Goal: Task Accomplishment & Management: Manage account settings

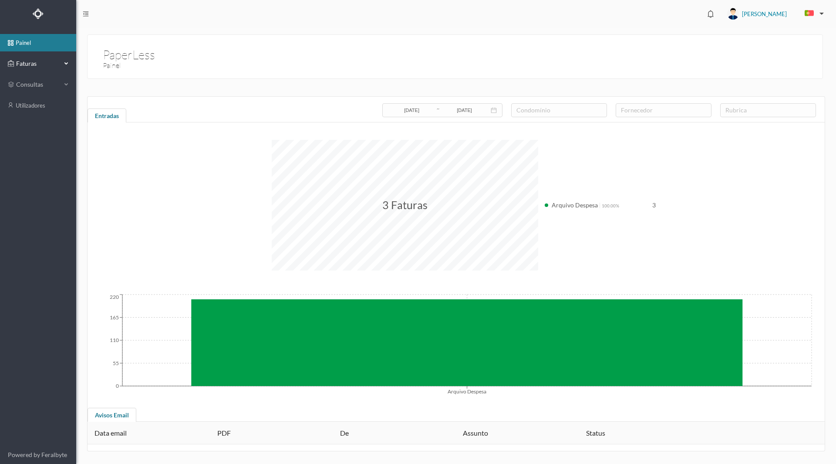
click at [38, 66] on span "Faturas" at bounding box center [38, 63] width 48 height 9
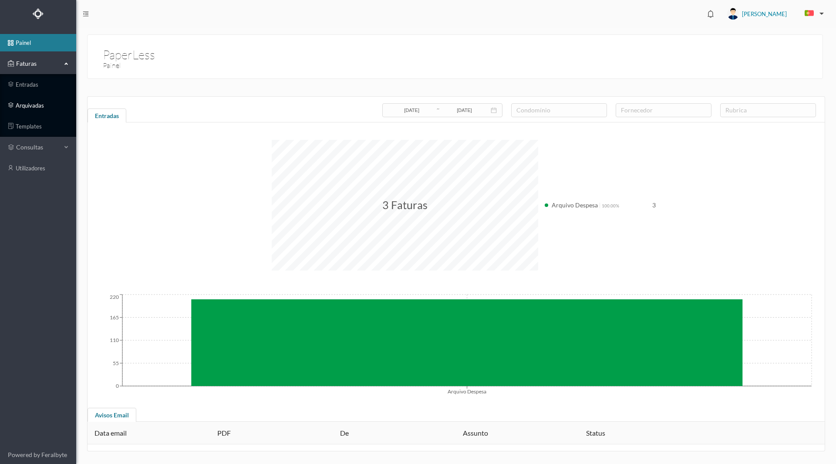
click at [34, 106] on link "arquivadas" at bounding box center [38, 105] width 76 height 17
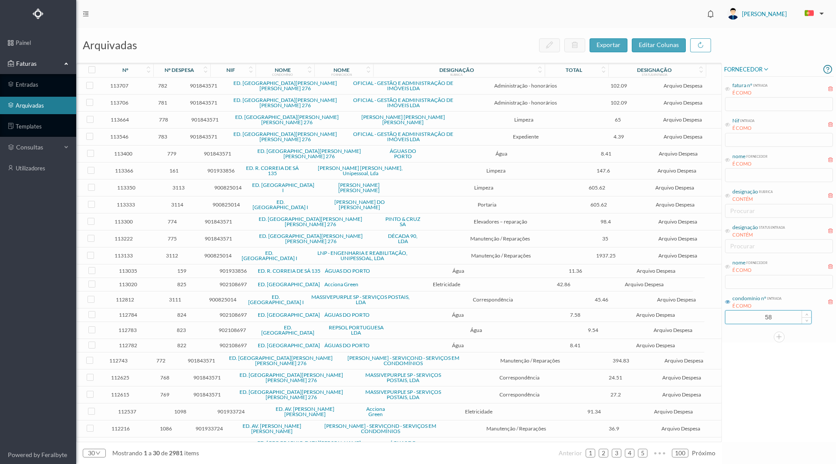
drag, startPoint x: 755, startPoint y: 318, endPoint x: 785, endPoint y: 321, distance: 30.2
click at [785, 321] on input "58" at bounding box center [769, 317] width 86 height 13
type input "610"
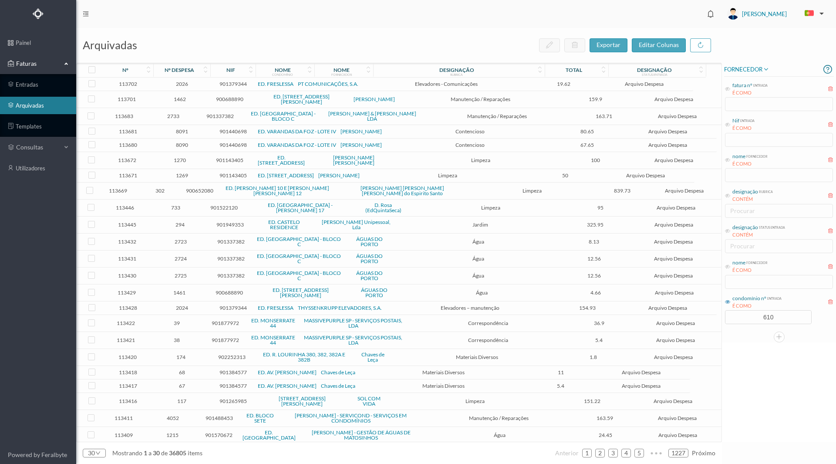
click at [733, 398] on div "FORNECEDOR fatura nº entrada É COMO Nif entrada É COMO nome fornecedor É COMO d…" at bounding box center [779, 252] width 114 height 379
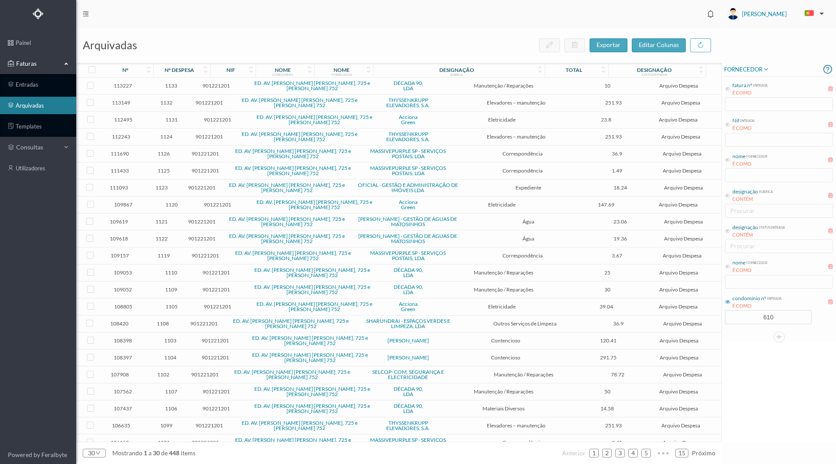
click at [759, 280] on div "nome fornecedor É COMO" at bounding box center [779, 273] width 110 height 33
click at [751, 281] on div "nome fornecedor É COMO" at bounding box center [779, 273] width 110 height 33
click at [726, 267] on icon at bounding box center [727, 266] width 5 height 5
click at [738, 280] on input "text" at bounding box center [779, 282] width 108 height 14
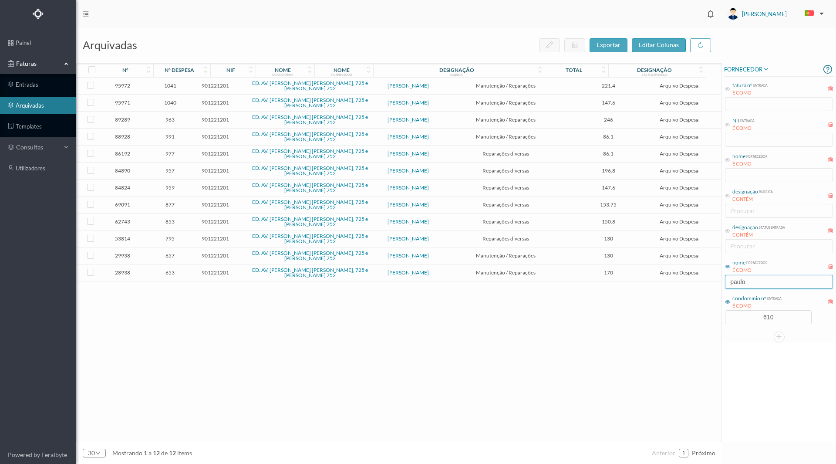
type input "paulo"
click at [182, 138] on span "991" at bounding box center [170, 136] width 46 height 7
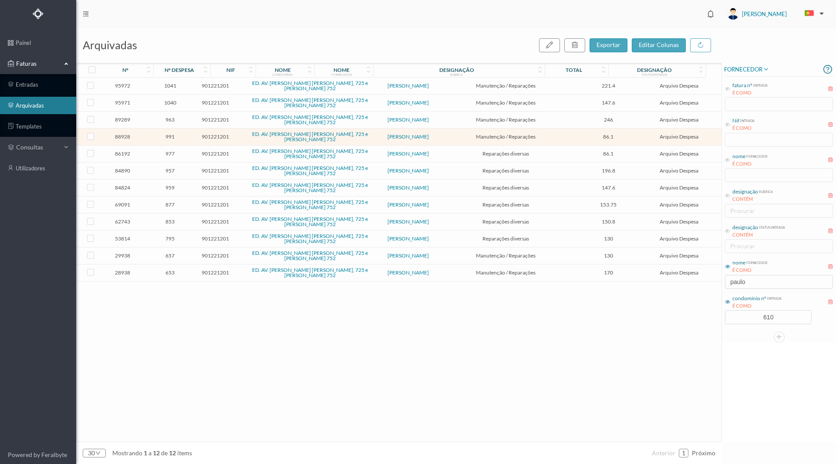
click at [180, 139] on span "991" at bounding box center [170, 136] width 46 height 7
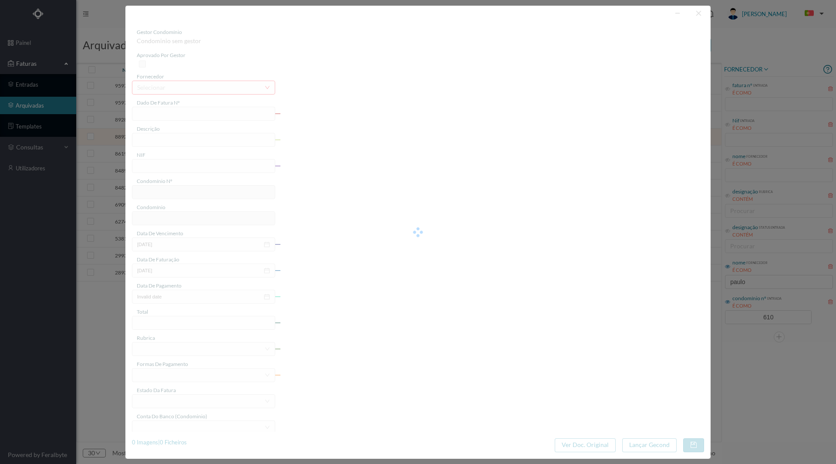
type input "FT2023/356"
type input "reparações diversas"
type input "901221201"
type input "[DATE]"
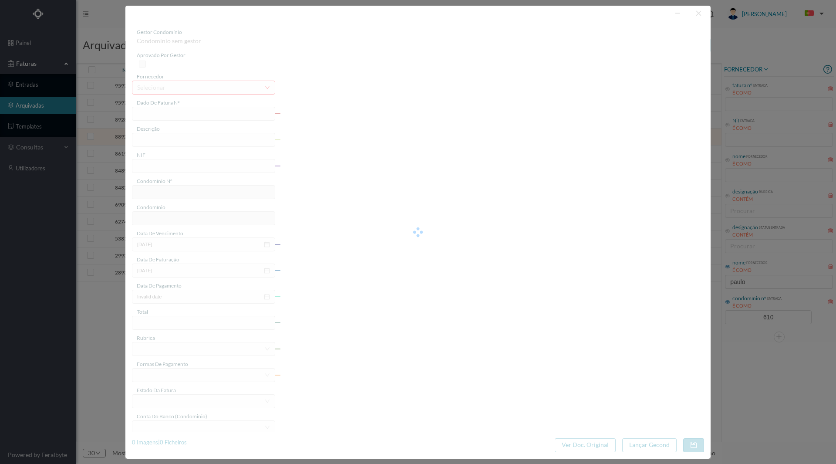
type input "[DATE]"
type input "86.10"
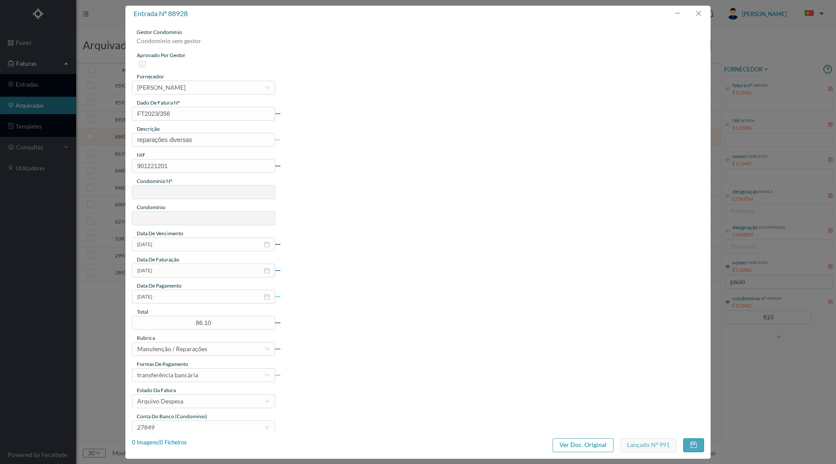
type input "610"
type input "ED. AV. [PERSON_NAME] [PERSON_NAME], 725 e [PERSON_NAME] 752"
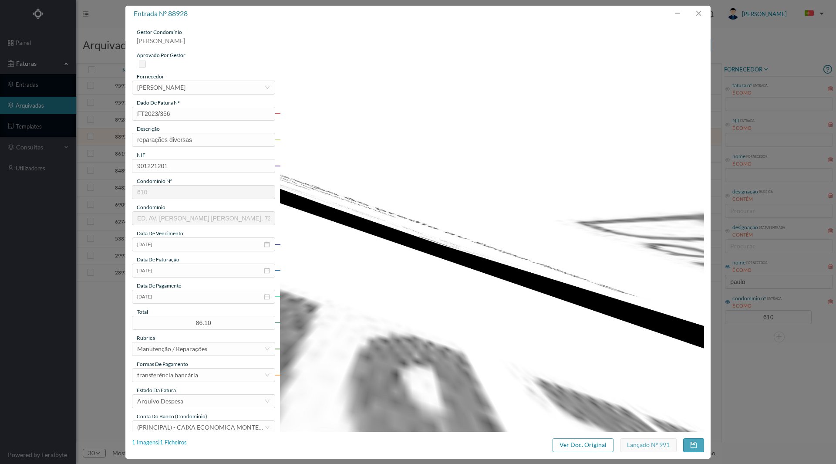
click at [177, 443] on div "1 Imagens | 1 Ficheiros" at bounding box center [159, 442] width 55 height 9
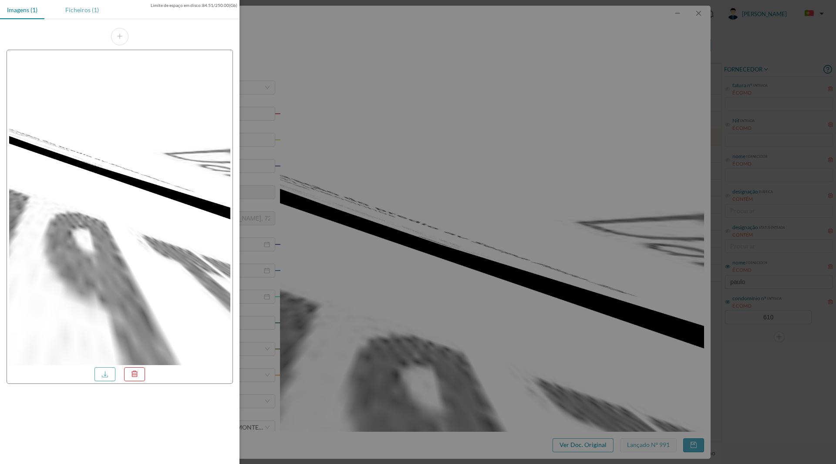
click at [81, 11] on div "Ficheiros (1)" at bounding box center [81, 10] width 47 height 20
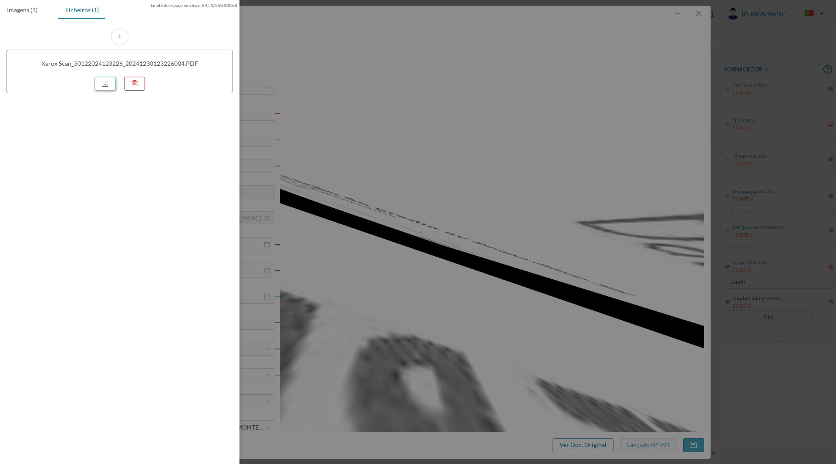
click at [108, 85] on link at bounding box center [105, 84] width 21 height 14
click at [480, 107] on div at bounding box center [418, 232] width 836 height 464
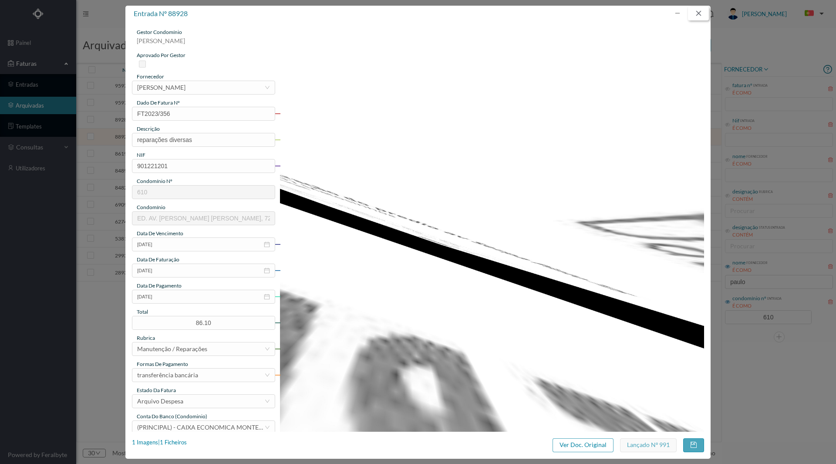
click at [699, 13] on button "button" at bounding box center [698, 14] width 21 height 14
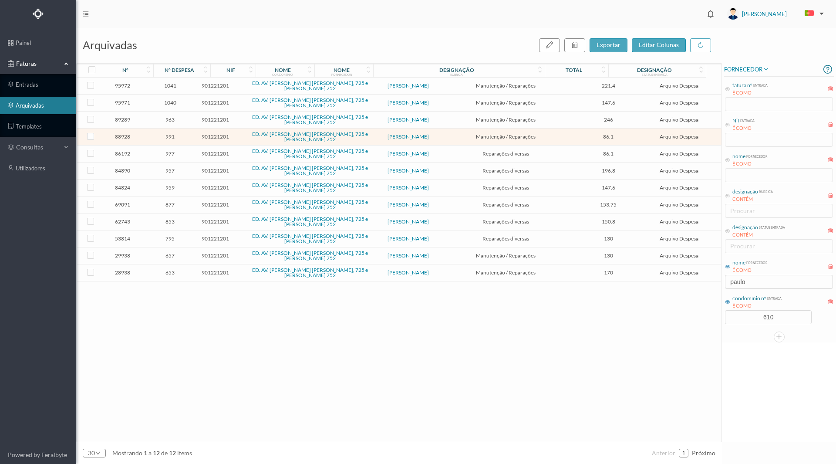
click at [175, 101] on span "1040" at bounding box center [170, 102] width 46 height 7
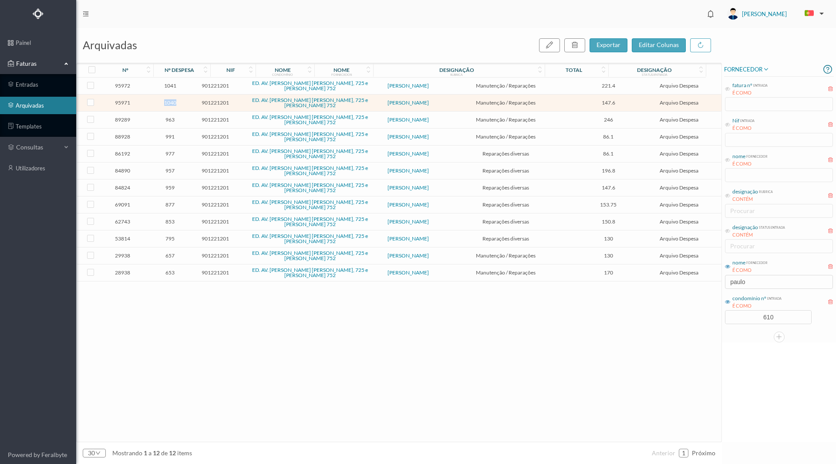
click at [175, 101] on span "1040" at bounding box center [170, 102] width 46 height 7
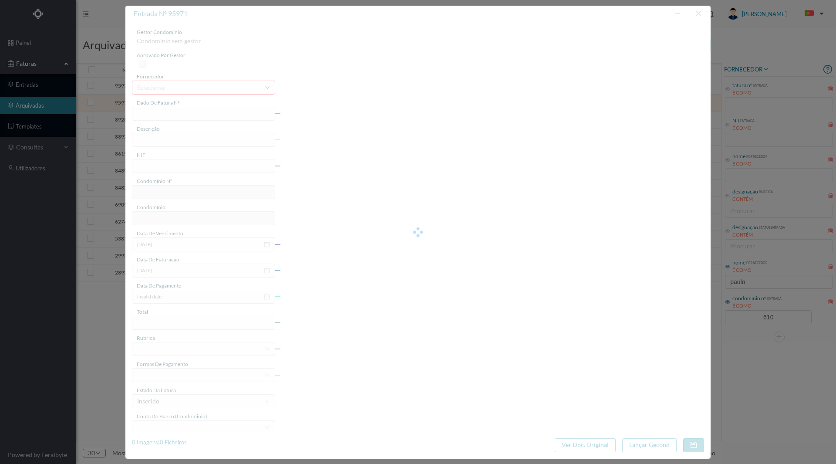
type input "FT PAULOALVES2023/392"
type input "Reparação- pesquisa de infiltração de água"
type input "901221201"
type input "[DATE]"
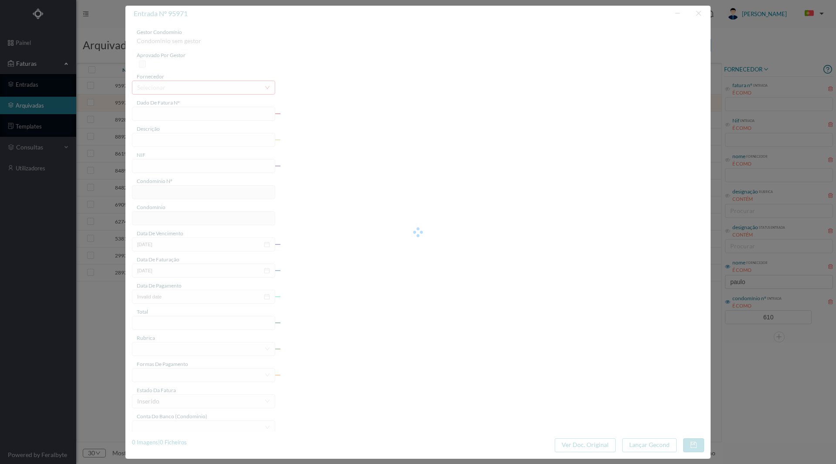
type input "[DATE]"
type input "147.60"
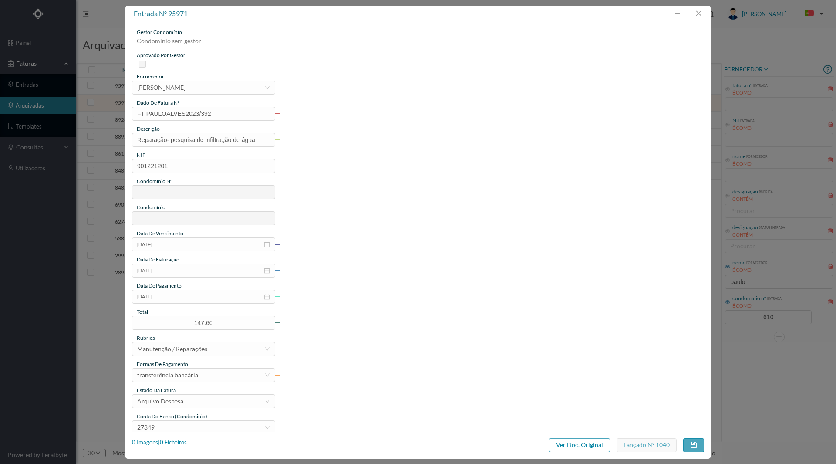
type input "610"
type input "ED. AV. [PERSON_NAME] [PERSON_NAME], 725 e [PERSON_NAME] 752"
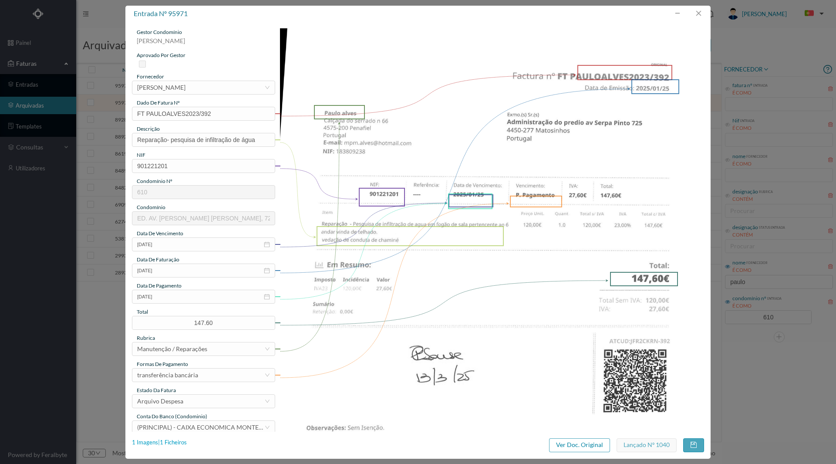
click at [168, 441] on div "1 Imagens | 1 Ficheiros" at bounding box center [159, 442] width 55 height 9
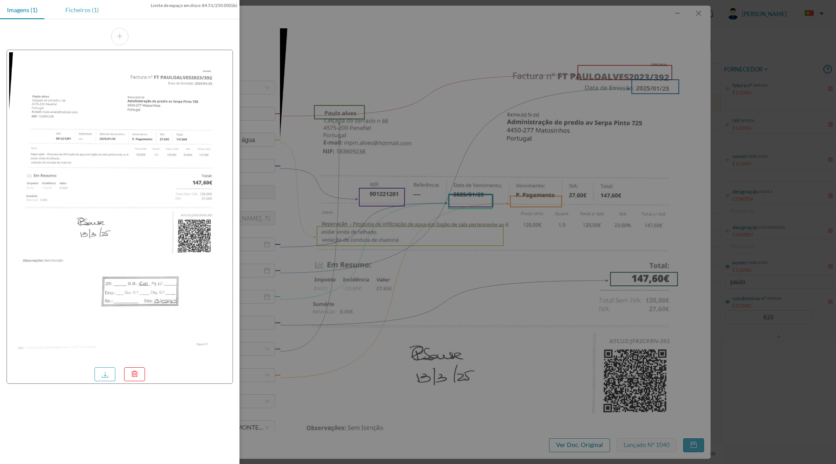
click at [84, 10] on div "Ficheiros (1)" at bounding box center [81, 10] width 47 height 20
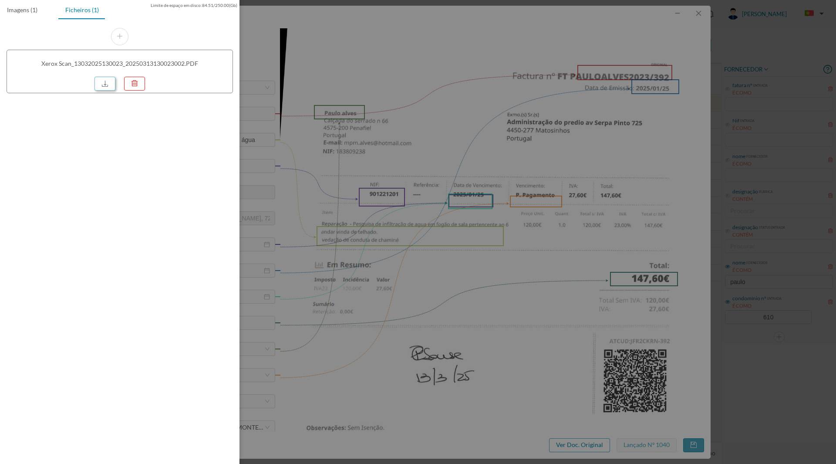
click at [102, 85] on link at bounding box center [105, 84] width 21 height 14
click at [346, 253] on div at bounding box center [418, 232] width 836 height 464
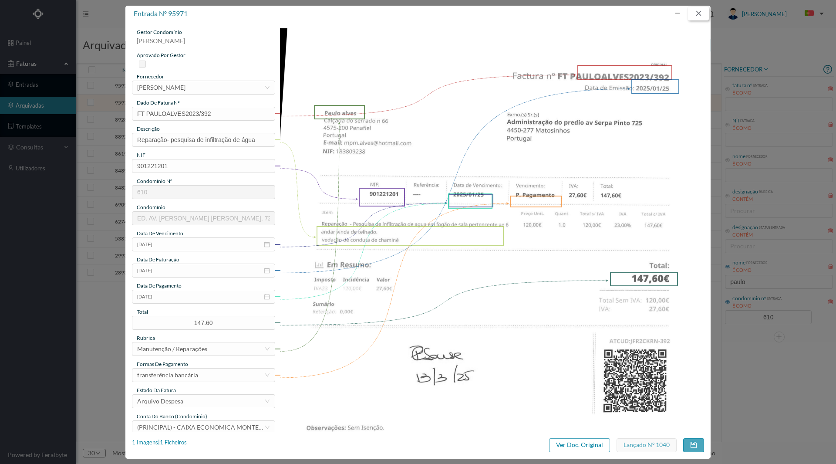
click at [696, 16] on button "button" at bounding box center [698, 14] width 21 height 14
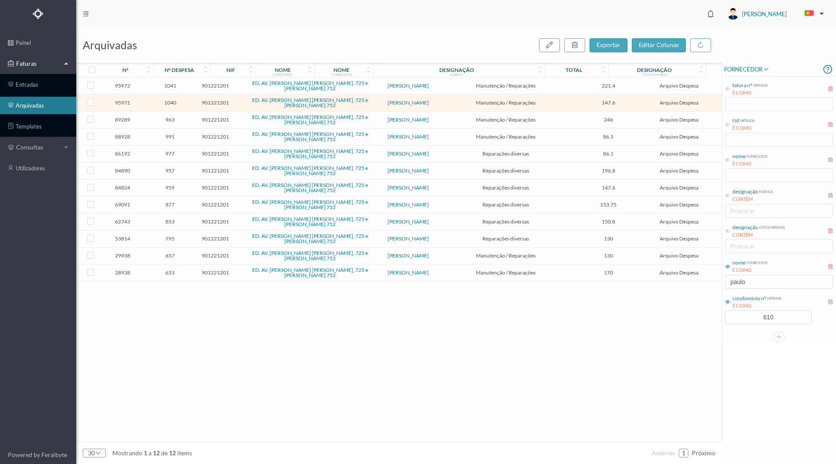
click at [176, 88] on span "1041" at bounding box center [170, 85] width 46 height 7
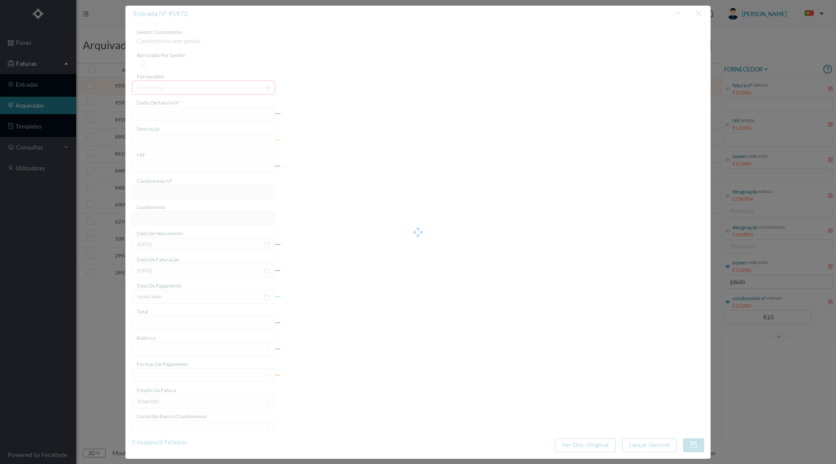
type input "FT PAULOALVES2023/407"
type input "Infiltração"
type input "901221201"
type input "[DATE]"
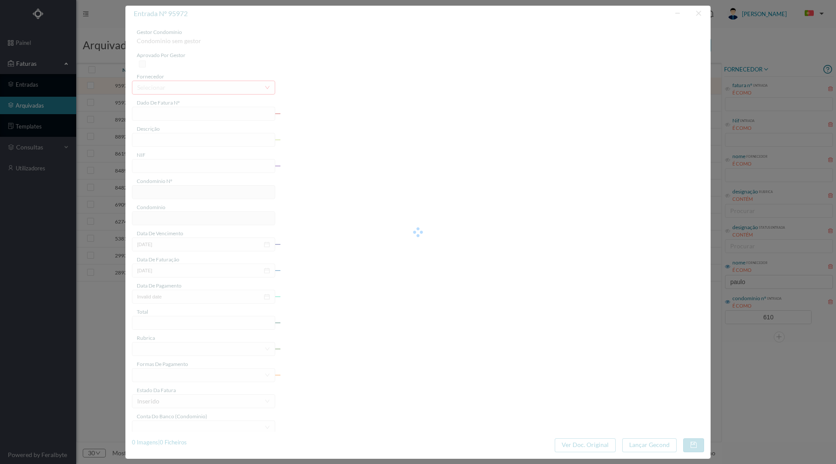
type input "[DATE]"
type input "221.40"
type input "610"
type input "ED. AV. [PERSON_NAME] [PERSON_NAME], 725 e [PERSON_NAME] 752"
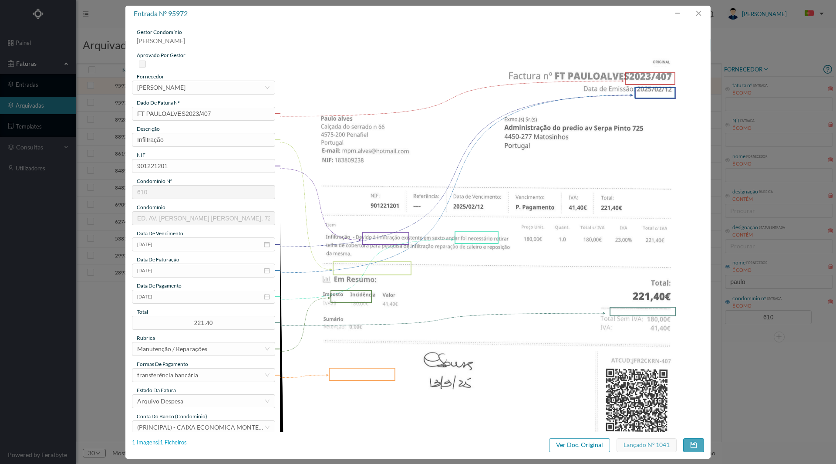
click at [171, 439] on div "1 Imagens | 1 Ficheiros" at bounding box center [159, 442] width 55 height 9
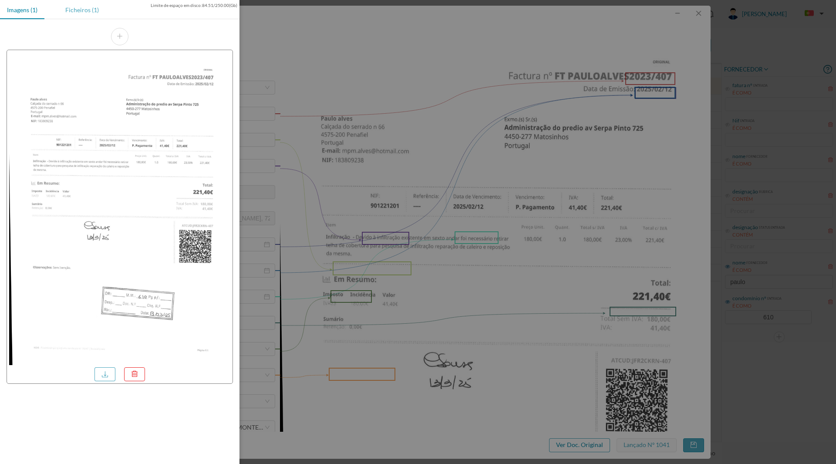
click at [91, 13] on div "Ficheiros (1)" at bounding box center [81, 10] width 47 height 20
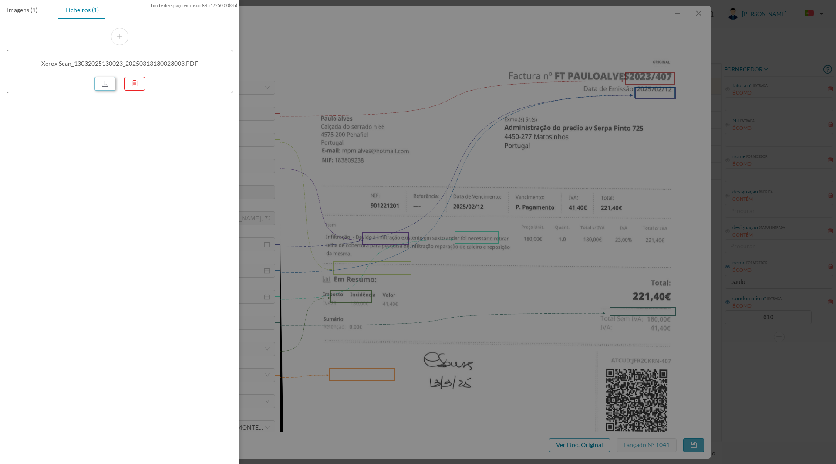
click at [101, 79] on link at bounding box center [105, 84] width 21 height 14
drag, startPoint x: 644, startPoint y: 256, endPoint x: 644, endPoint y: 249, distance: 7.4
click at [644, 256] on div at bounding box center [418, 232] width 836 height 464
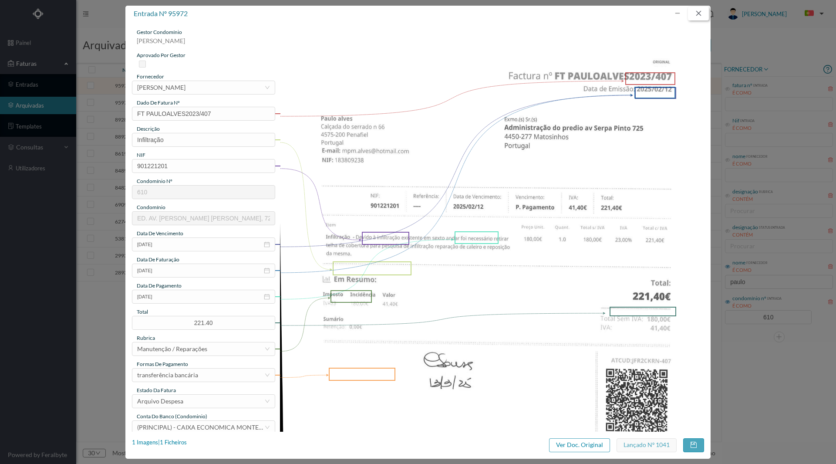
click at [701, 17] on button "button" at bounding box center [698, 14] width 21 height 14
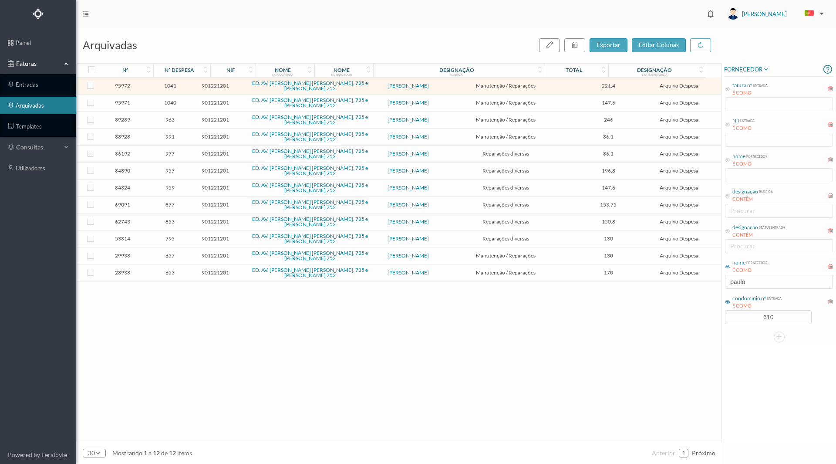
click at [172, 172] on span "957" at bounding box center [170, 170] width 46 height 7
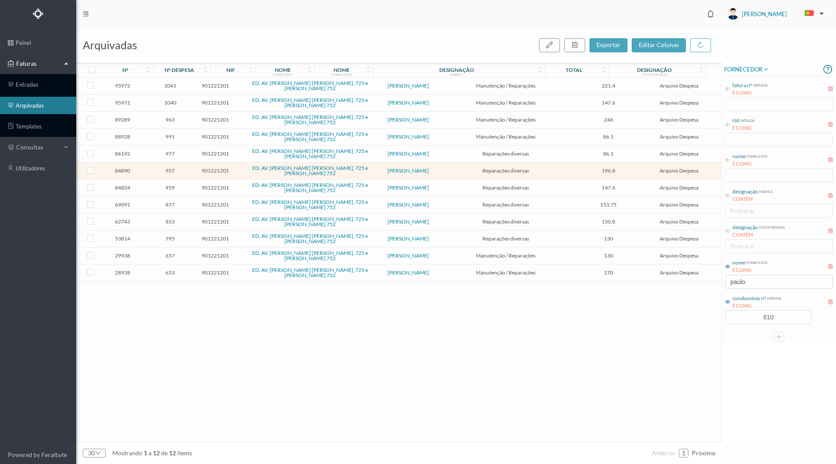
click at [179, 170] on span "957" at bounding box center [170, 170] width 46 height 7
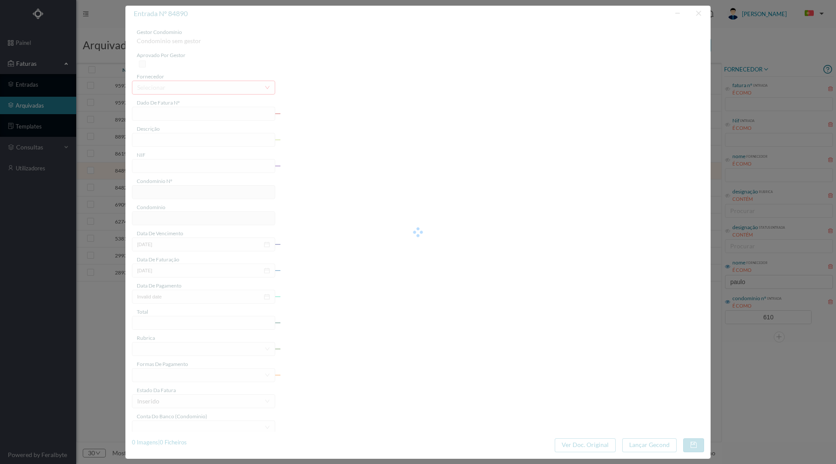
type input "FT PAULOALVES2023/354"
type input "REPARAÇÃO TELHADO"
type input "901221201"
type input "[DATE]"
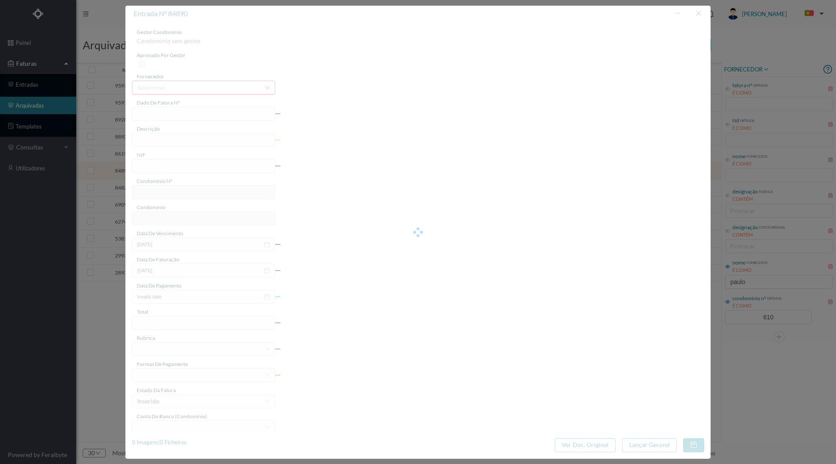
type input "[DATE]"
type input "196.80"
type input "610"
type input "ED. AV. [PERSON_NAME] [PERSON_NAME], 725 e [PERSON_NAME] 752"
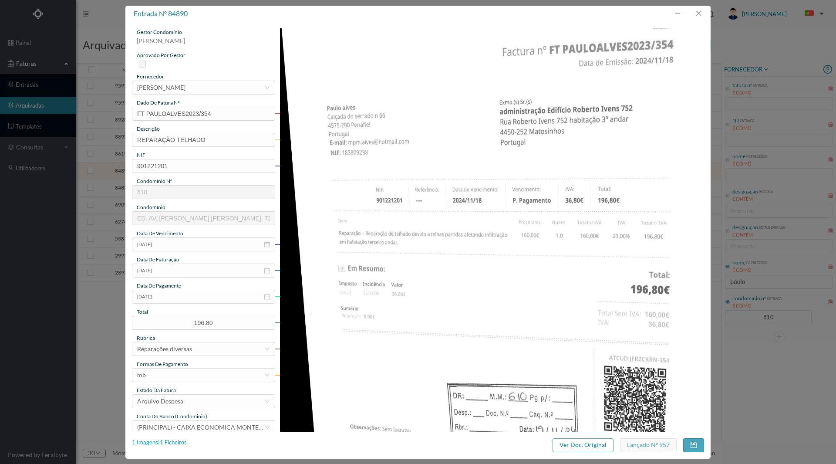
click at [176, 442] on div "1 Imagens | 1 Ficheiros" at bounding box center [159, 442] width 55 height 9
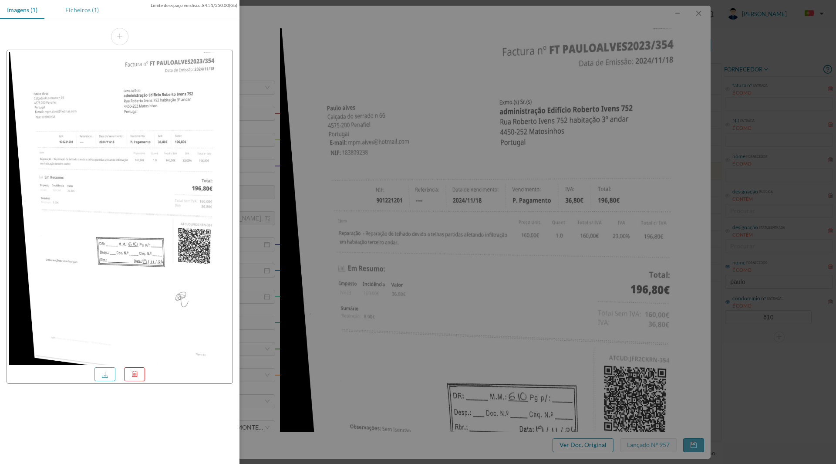
click at [83, 8] on div "Ficheiros (1)" at bounding box center [81, 10] width 47 height 20
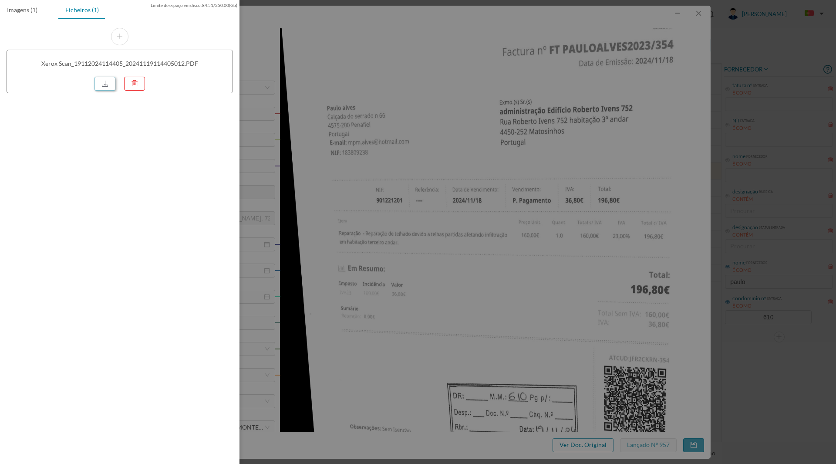
click at [103, 85] on link at bounding box center [105, 84] width 21 height 14
click at [603, 209] on div at bounding box center [418, 232] width 836 height 464
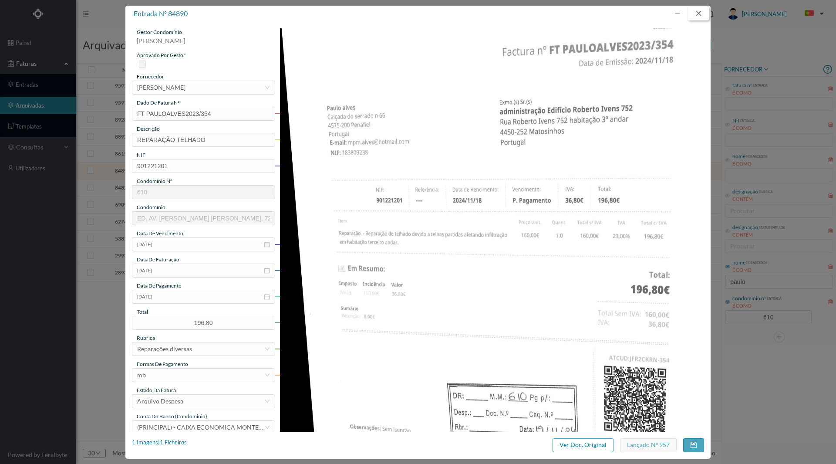
click at [698, 12] on button "button" at bounding box center [698, 14] width 21 height 14
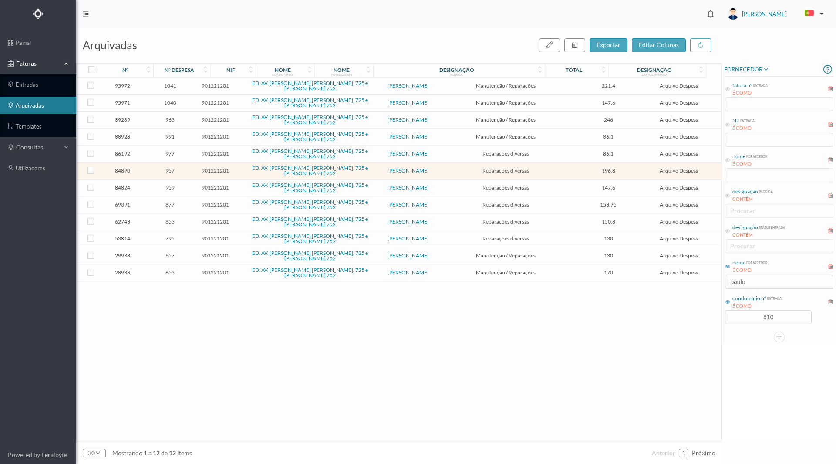
click at [182, 189] on span "959" at bounding box center [170, 187] width 46 height 7
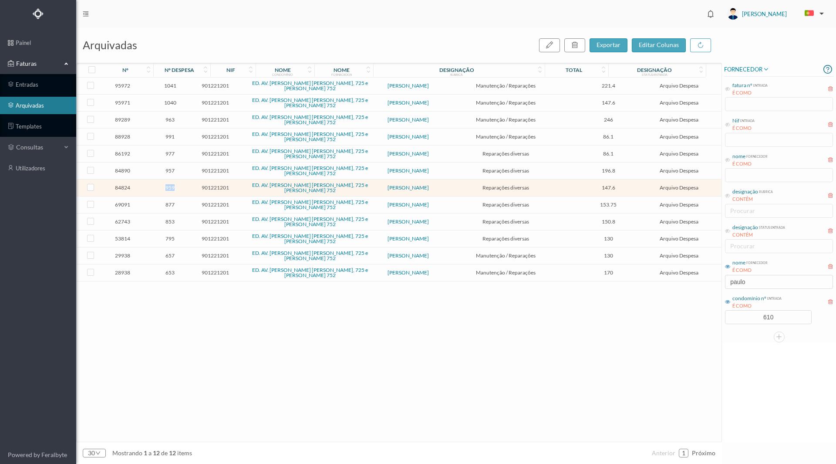
click at [182, 189] on span "959" at bounding box center [170, 187] width 46 height 7
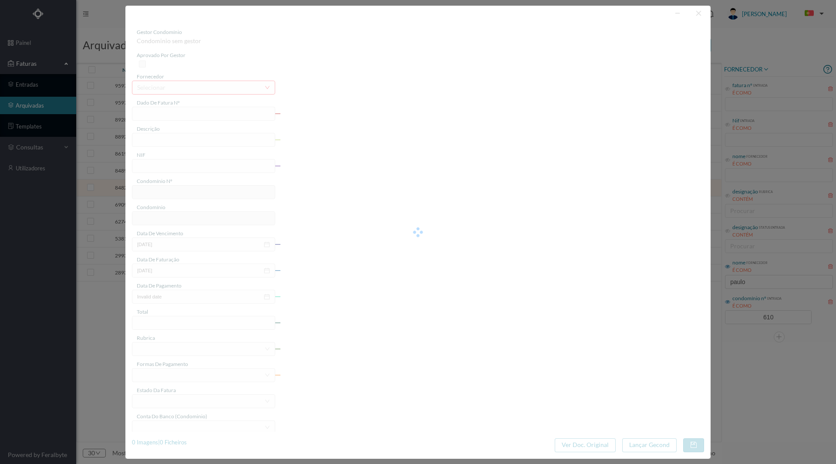
type input "FT2023/339"
type input "reparações diversas"
type input "901221201"
type input "[DATE]"
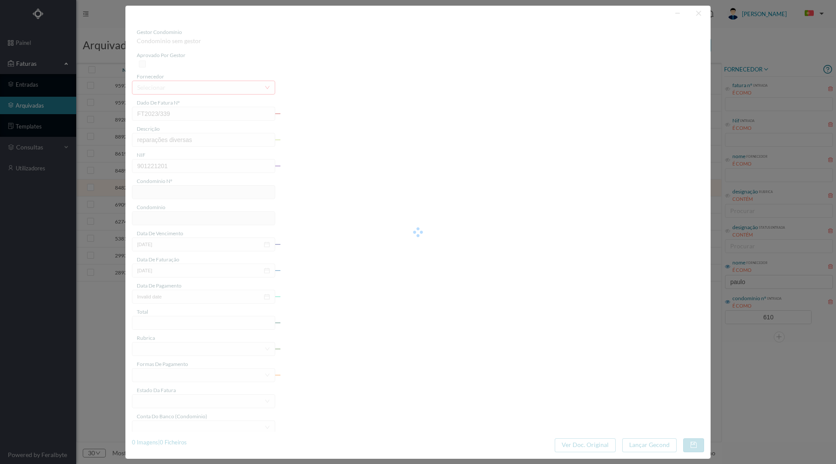
type input "[DATE]"
type input "147.60"
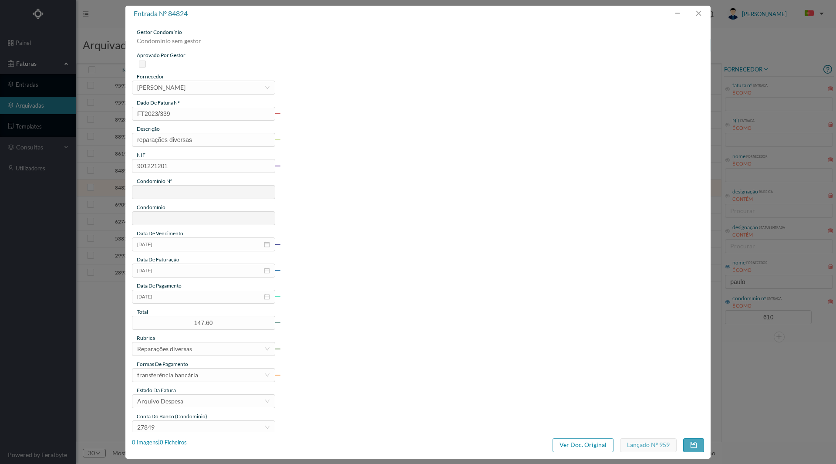
type input "610"
type input "ED. AV. [PERSON_NAME] [PERSON_NAME], 725 e [PERSON_NAME] 752"
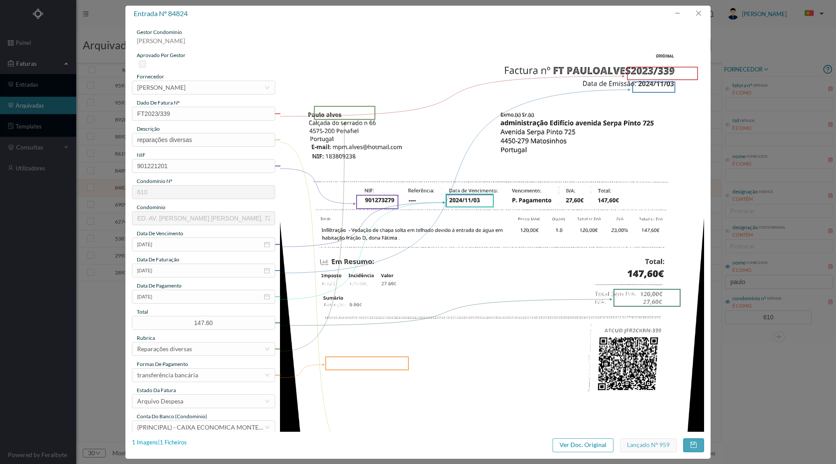
click at [179, 440] on div "1 Imagens | 1 Ficheiros" at bounding box center [159, 442] width 55 height 9
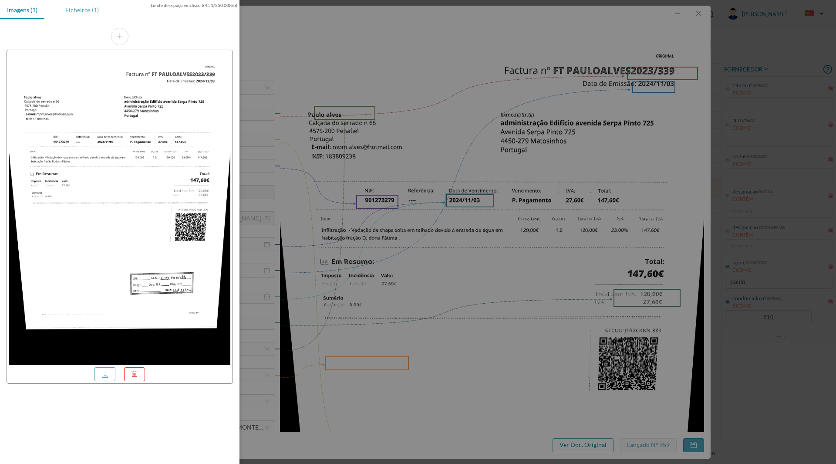
click at [82, 9] on div "Ficheiros (1)" at bounding box center [81, 10] width 47 height 20
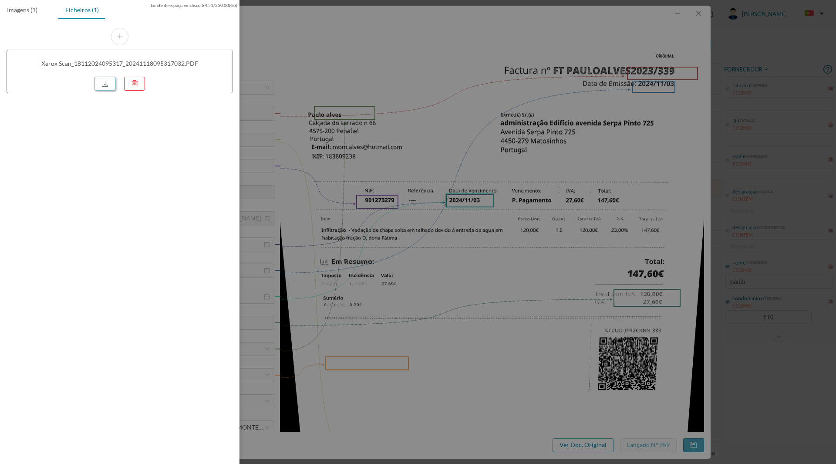
click at [114, 89] on link at bounding box center [105, 84] width 21 height 14
click at [494, 273] on div at bounding box center [418, 232] width 836 height 464
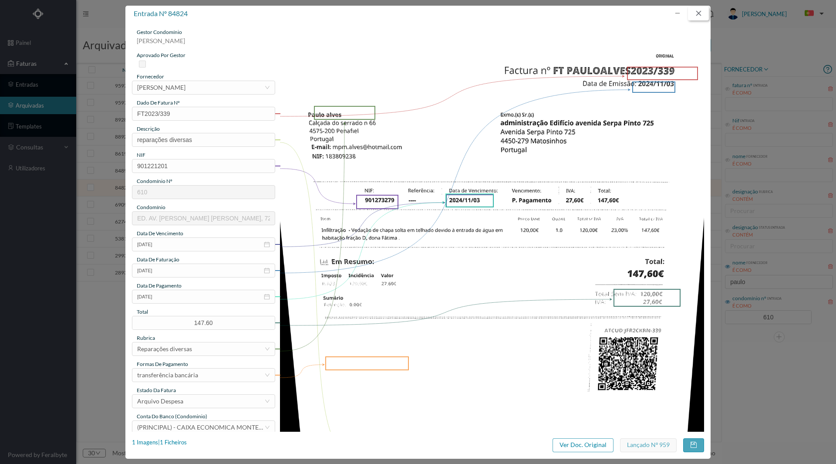
click at [695, 15] on button "button" at bounding box center [698, 14] width 21 height 14
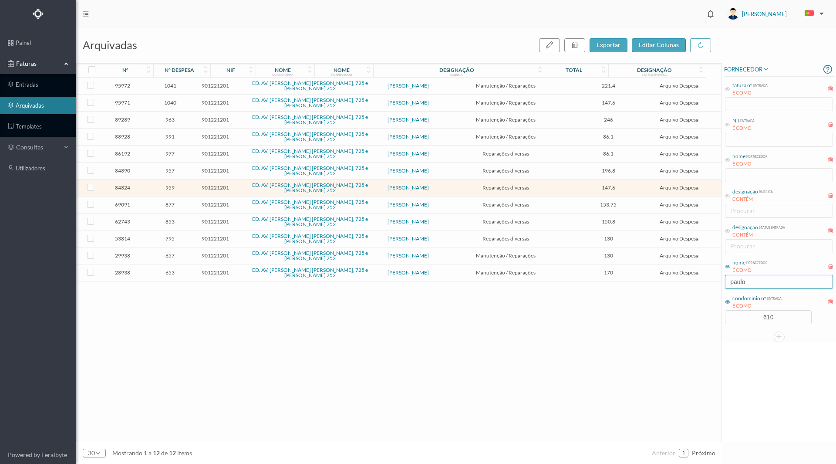
click at [755, 278] on input "paulo" at bounding box center [779, 282] width 108 height 14
drag, startPoint x: 755, startPoint y: 278, endPoint x: 713, endPoint y: 286, distance: 42.6
click at [713, 286] on div "arquivadas exportar editar colunas nº nº despesa nif nome condomínio nome forne…" at bounding box center [456, 246] width 760 height 436
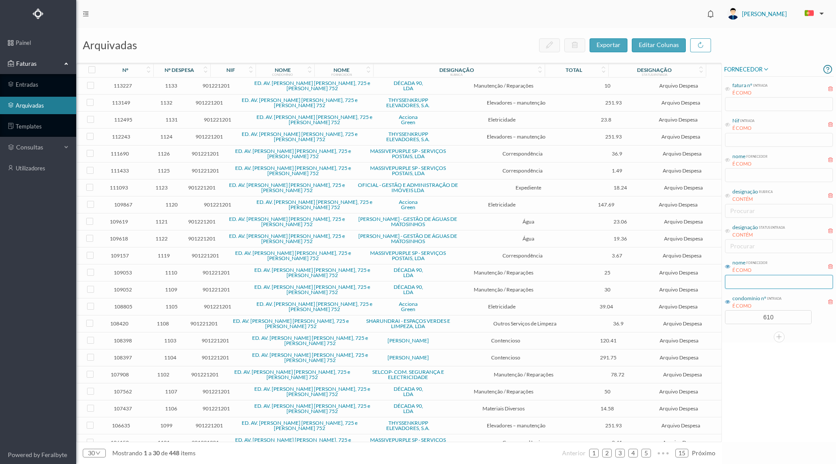
scroll to position [145, 0]
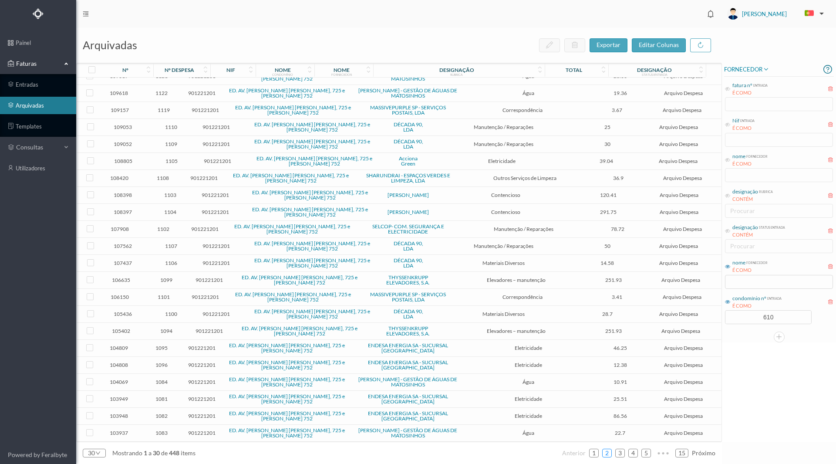
click at [608, 452] on link "2" at bounding box center [607, 452] width 9 height 13
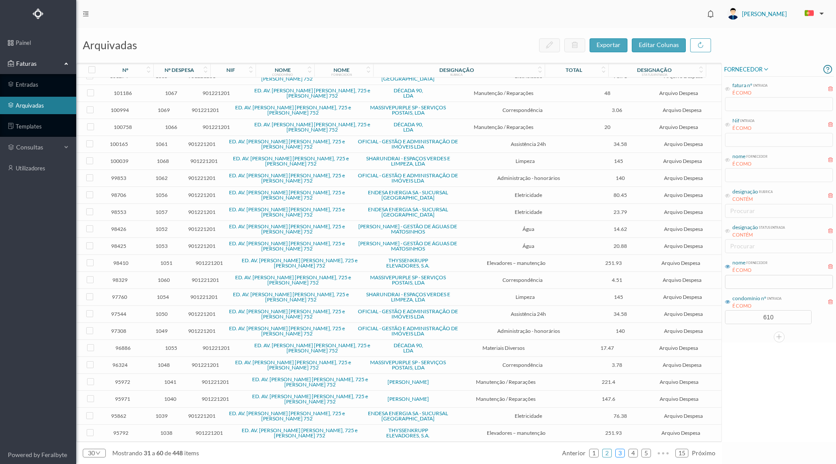
click at [622, 453] on link "3" at bounding box center [620, 452] width 9 height 13
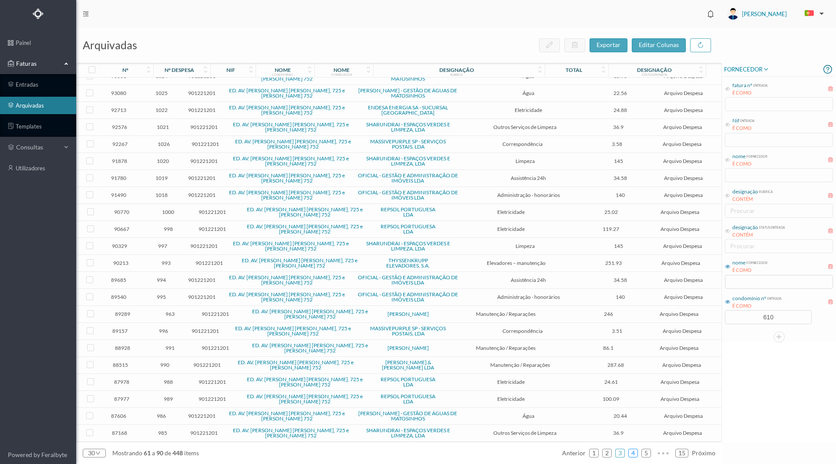
click at [634, 453] on link "4" at bounding box center [633, 452] width 9 height 13
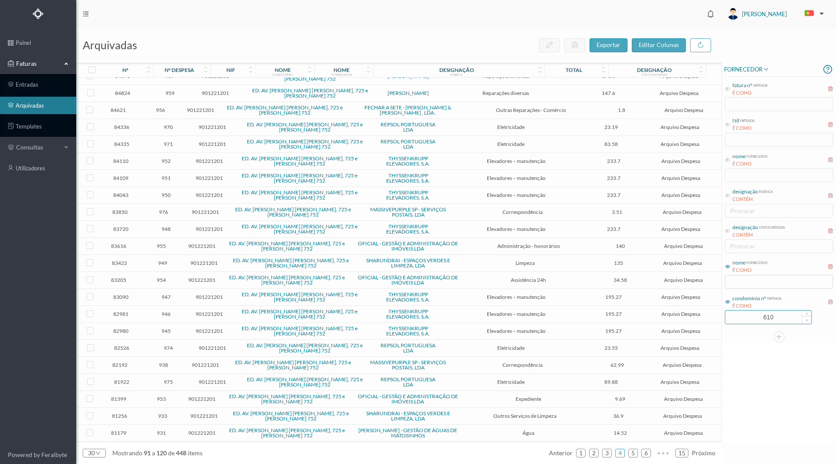
drag, startPoint x: 740, startPoint y: 317, endPoint x: 800, endPoint y: 319, distance: 60.1
click at [800, 319] on div "610" at bounding box center [768, 317] width 87 height 14
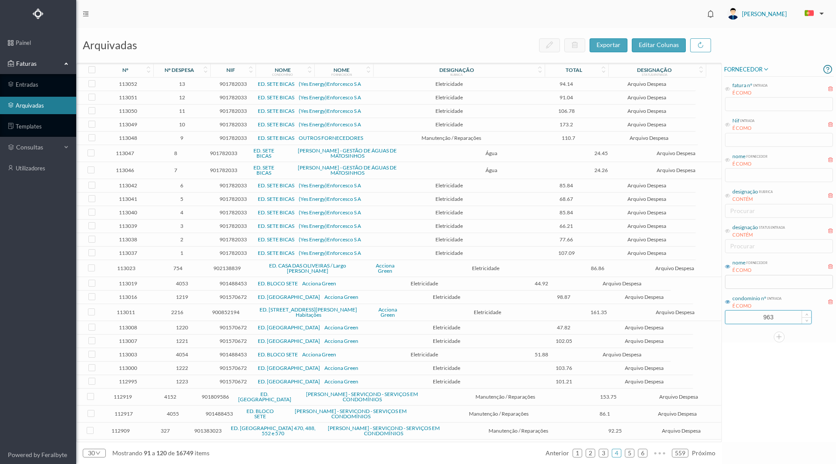
drag, startPoint x: 760, startPoint y: 320, endPoint x: 793, endPoint y: 320, distance: 32.7
click at [793, 320] on input "963" at bounding box center [769, 317] width 86 height 13
type input "610"
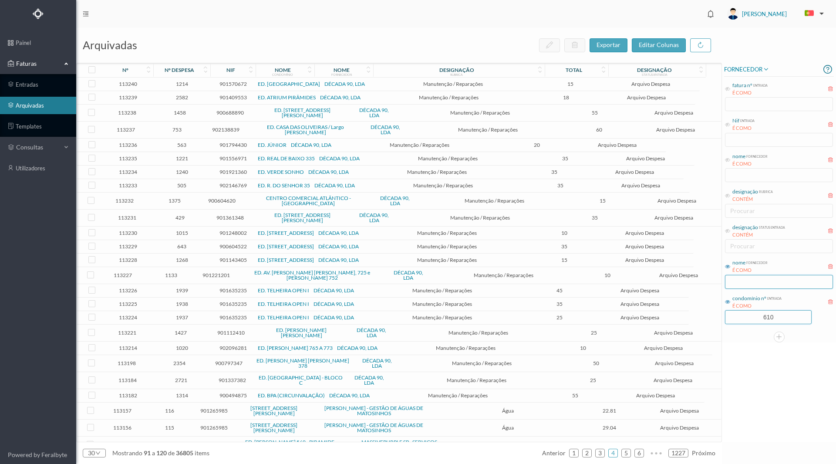
click at [743, 280] on input "text" at bounding box center [779, 282] width 108 height 14
click at [743, 249] on div "designação status entrada CONTÉM procurar" at bounding box center [779, 238] width 110 height 33
click at [742, 276] on input "text" at bounding box center [779, 282] width 108 height 14
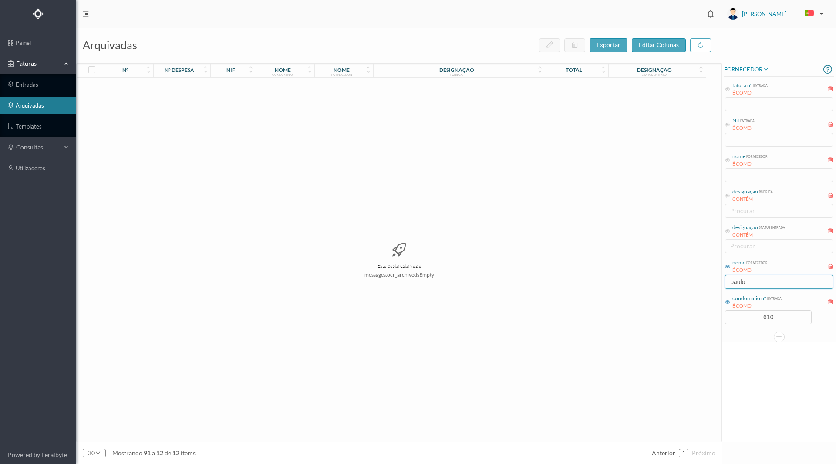
click at [756, 286] on input "paulo" at bounding box center [779, 282] width 108 height 14
click at [749, 428] on div "FORNECEDOR fatura nº entrada É COMO Nif entrada É COMO nome fornecedor É COMO d…" at bounding box center [779, 252] width 114 height 379
click at [750, 284] on input "paulo" at bounding box center [779, 282] width 108 height 14
type input "[PERSON_NAME]"
drag, startPoint x: 749, startPoint y: 279, endPoint x: 651, endPoint y: 268, distance: 98.2
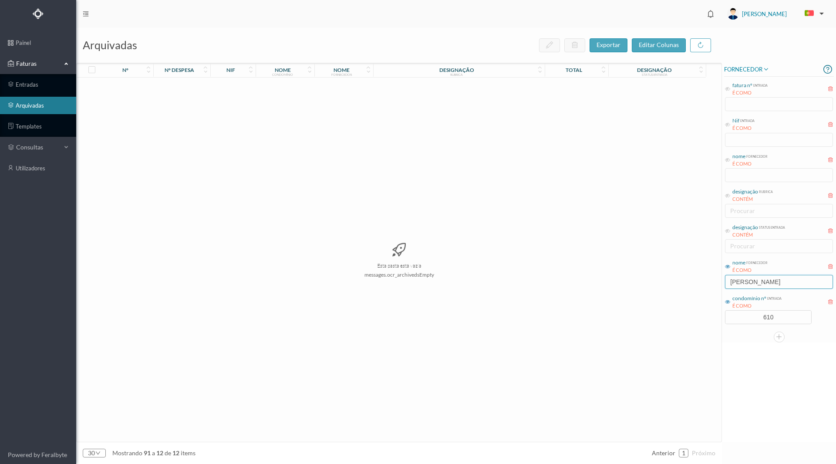
click at [651, 268] on div "arquivadas exportar editar colunas nº nº despesa nif nome condomínio nome forne…" at bounding box center [456, 246] width 760 height 436
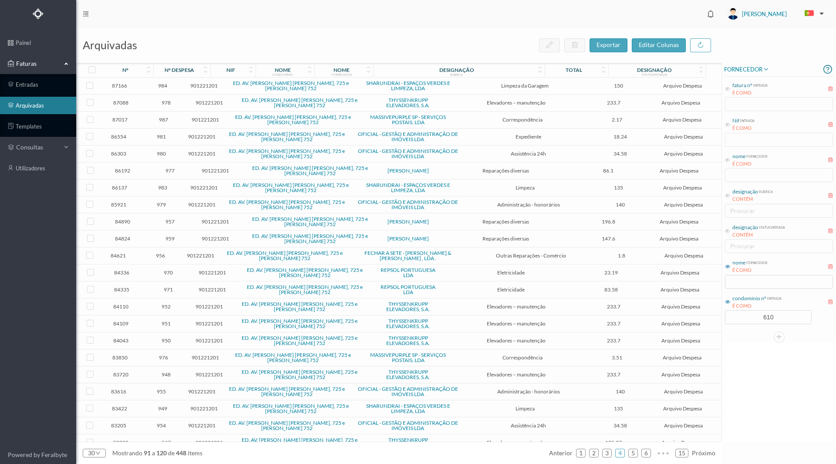
click at [760, 394] on div "FORNECEDOR fatura nº entrada É COMO Nif entrada É COMO nome fornecedor É COMO d…" at bounding box center [779, 252] width 114 height 379
click at [752, 280] on input "text" at bounding box center [779, 282] width 108 height 14
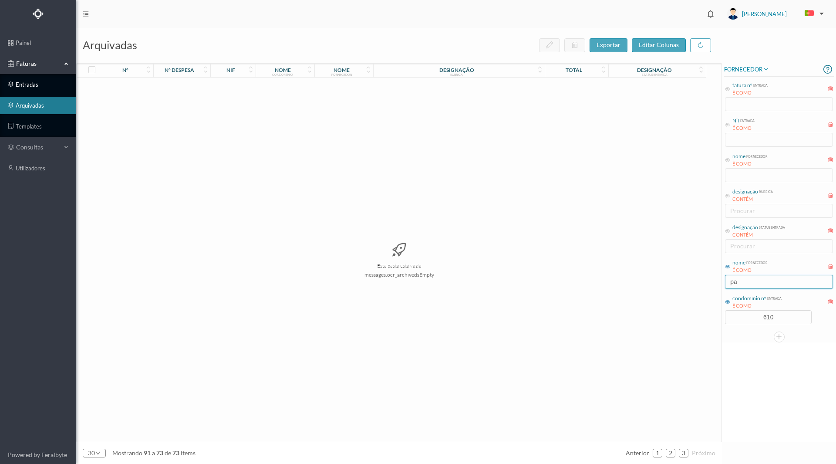
type input "pa"
click at [19, 90] on link "entradas" at bounding box center [38, 84] width 76 height 17
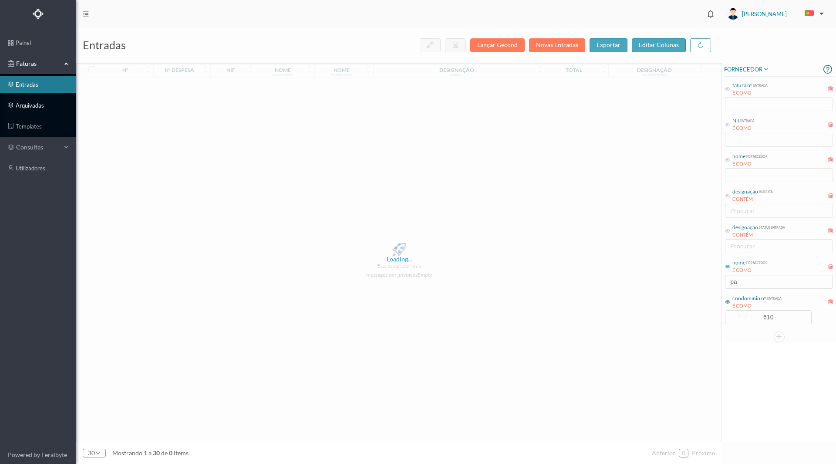
click at [23, 103] on link "arquivadas" at bounding box center [38, 105] width 76 height 17
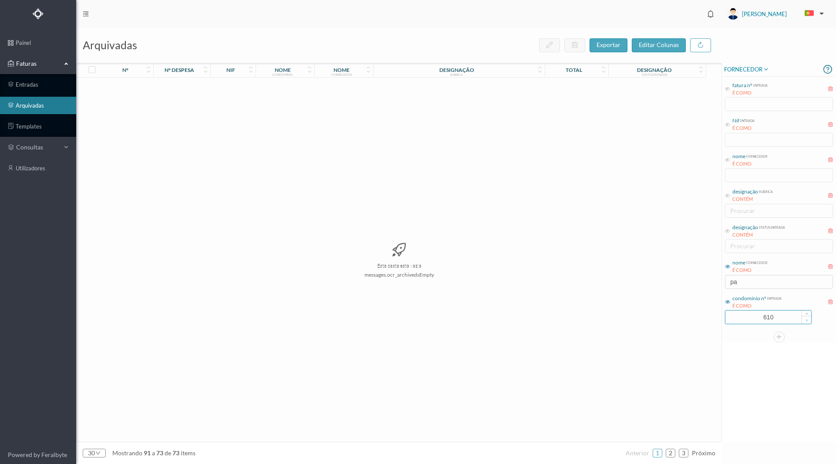
drag, startPoint x: 745, startPoint y: 312, endPoint x: 809, endPoint y: 317, distance: 63.8
click at [809, 317] on div "610" at bounding box center [768, 317] width 87 height 14
click at [752, 285] on input "pa" at bounding box center [779, 282] width 108 height 14
drag, startPoint x: 753, startPoint y: 285, endPoint x: 722, endPoint y: 283, distance: 30.6
click at [722, 283] on div "arquivadas exportar editar colunas nº nº despesa nif nome condomínio nome forne…" at bounding box center [456, 246] width 760 height 436
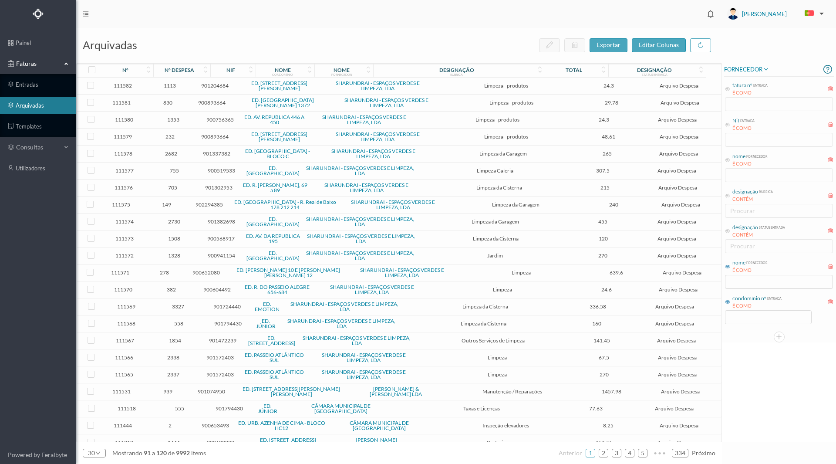
drag, startPoint x: 730, startPoint y: 368, endPoint x: 737, endPoint y: 370, distance: 6.9
click at [733, 369] on div "FORNECEDOR fatura nº entrada É COMO Nif entrada É COMO nome fornecedor É COMO d…" at bounding box center [779, 252] width 114 height 379
click at [750, 372] on div "FORNECEDOR fatura nº entrada É COMO Nif entrada É COMO nome fornecedor É COMO d…" at bounding box center [779, 252] width 114 height 379
click at [752, 317] on input at bounding box center [769, 317] width 86 height 13
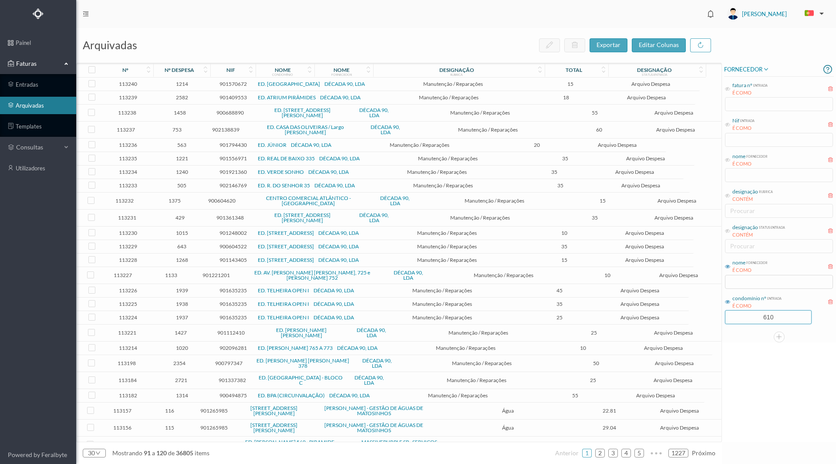
click at [750, 368] on div "FORNECEDOR fatura nº entrada É COMO Nif entrada É COMO nome fornecedor É COMO d…" at bounding box center [779, 252] width 114 height 379
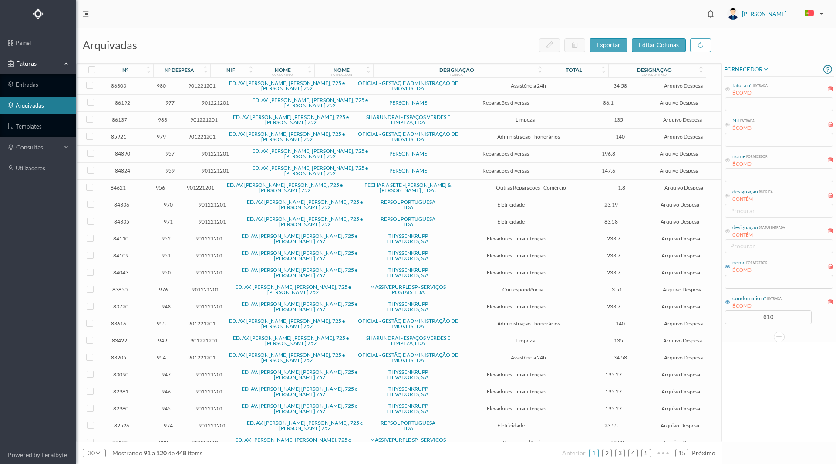
scroll to position [145, 0]
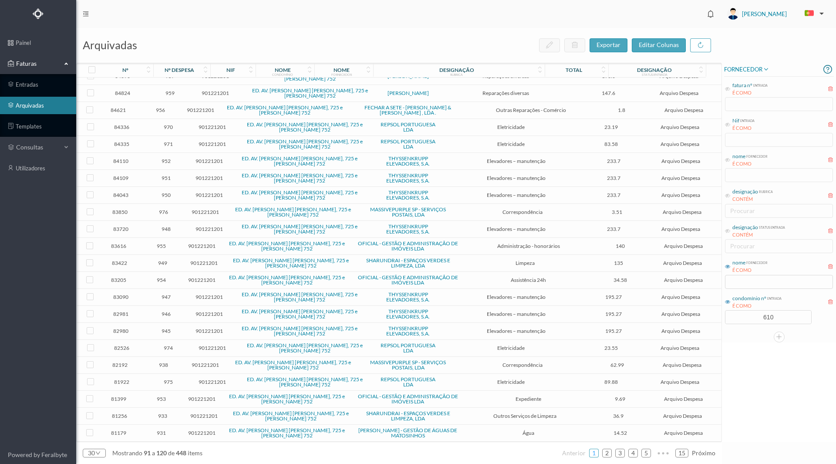
click at [595, 449] on link "1" at bounding box center [594, 452] width 9 height 13
click at [609, 456] on link "2" at bounding box center [607, 452] width 9 height 13
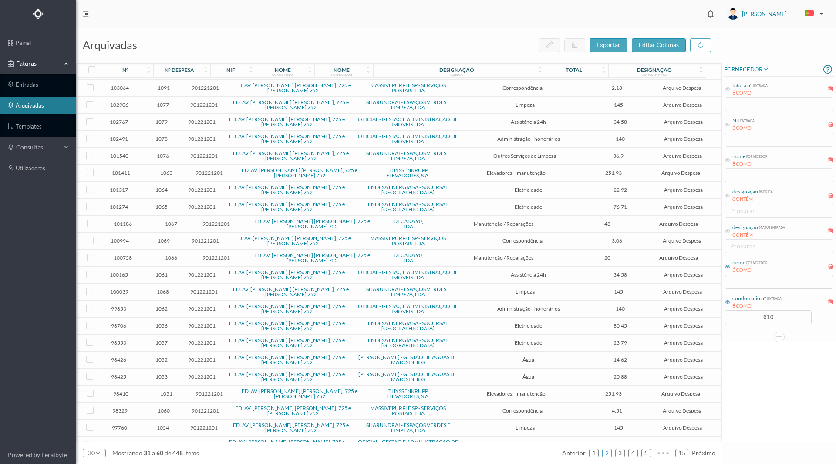
scroll to position [0, 0]
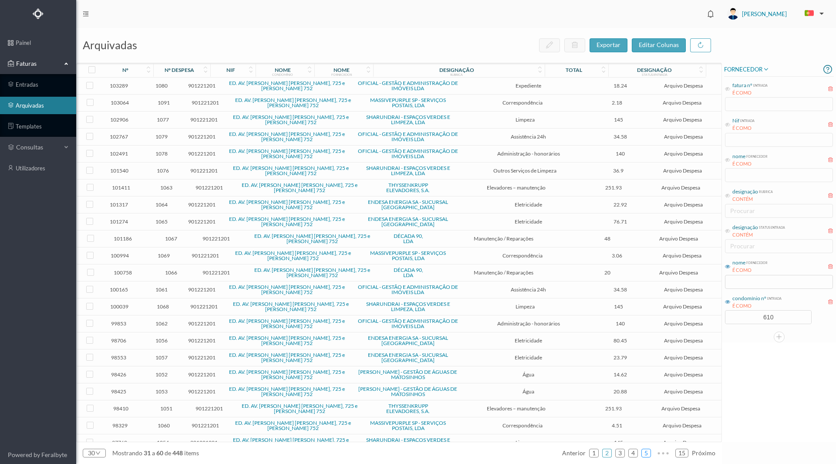
click at [651, 453] on link "5" at bounding box center [646, 452] width 9 height 13
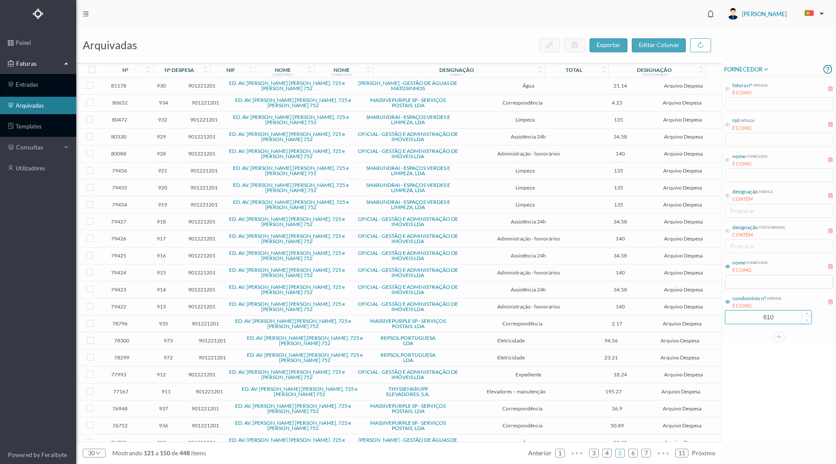
drag, startPoint x: 752, startPoint y: 318, endPoint x: 803, endPoint y: 320, distance: 51.4
click at [803, 320] on div "610" at bounding box center [768, 317] width 87 height 14
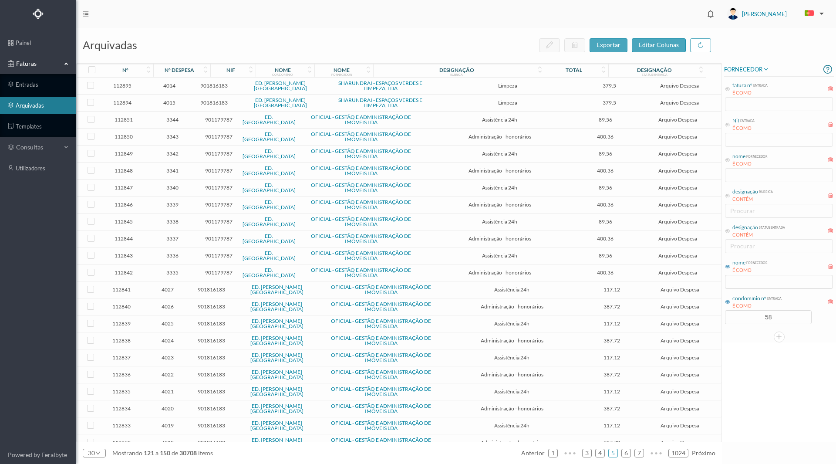
click at [752, 382] on div "FORNECEDOR fatura nº entrada É COMO Nif entrada É COMO nome fornecedor É COMO d…" at bounding box center [779, 252] width 114 height 379
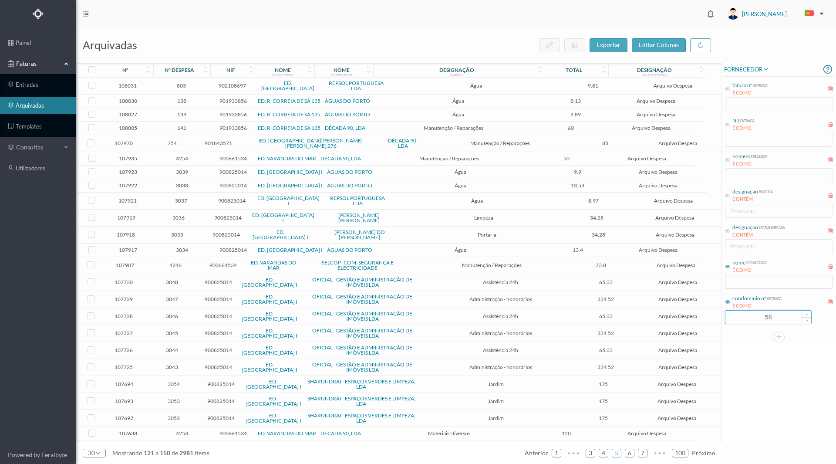
drag, startPoint x: 745, startPoint y: 321, endPoint x: 786, endPoint y: 321, distance: 40.9
click at [786, 321] on input "58" at bounding box center [769, 317] width 86 height 13
type input "610"
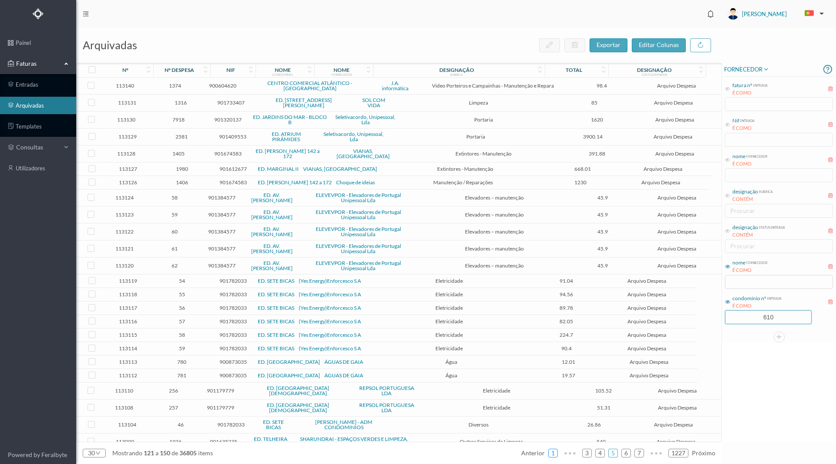
click at [550, 453] on link "1" at bounding box center [553, 452] width 9 height 13
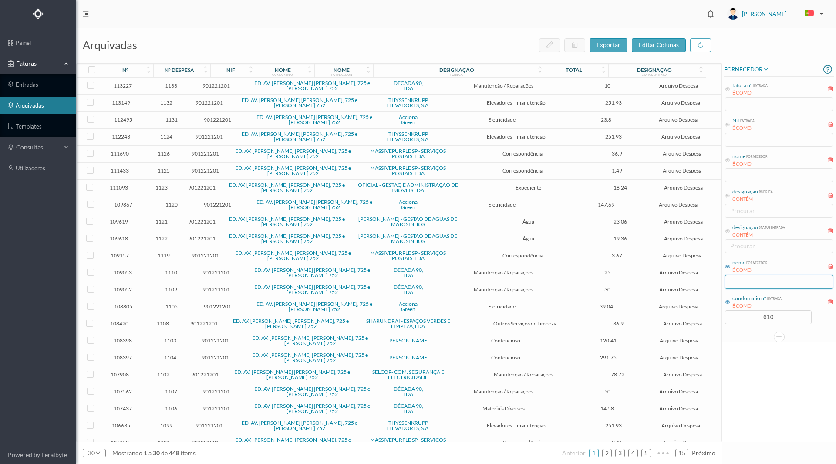
click at [765, 284] on input "text" at bounding box center [779, 282] width 108 height 14
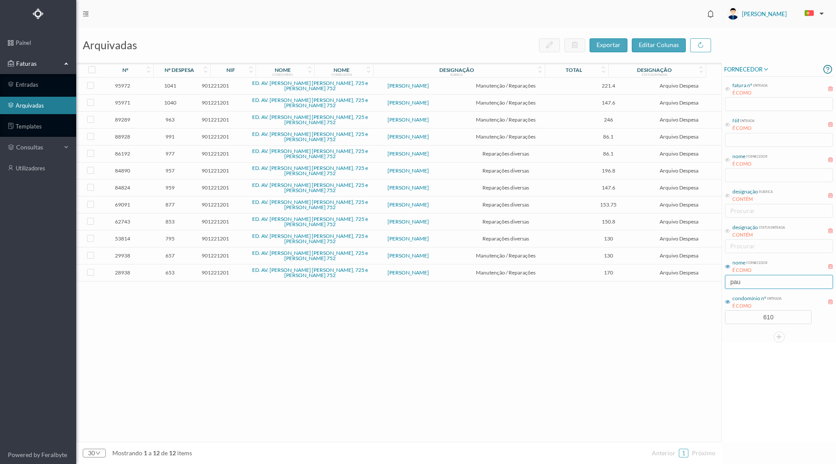
type input "pau"
click at [179, 122] on span "963" at bounding box center [170, 119] width 46 height 7
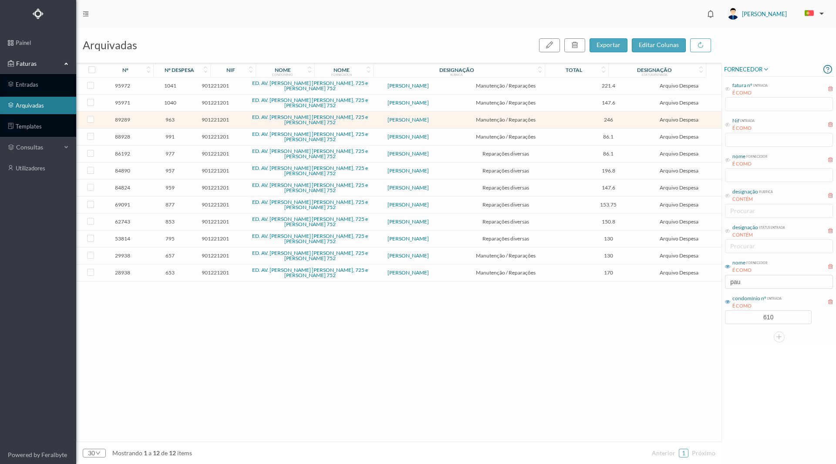
click at [179, 120] on span "963" at bounding box center [170, 119] width 46 height 7
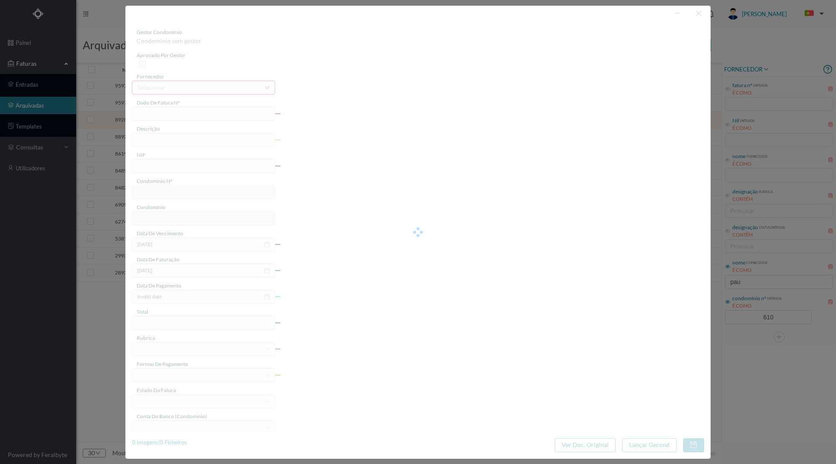
type input "FT PAULOALVES2023/376"
type input "reparações diversas"
type input "901221201"
type input "[DATE]"
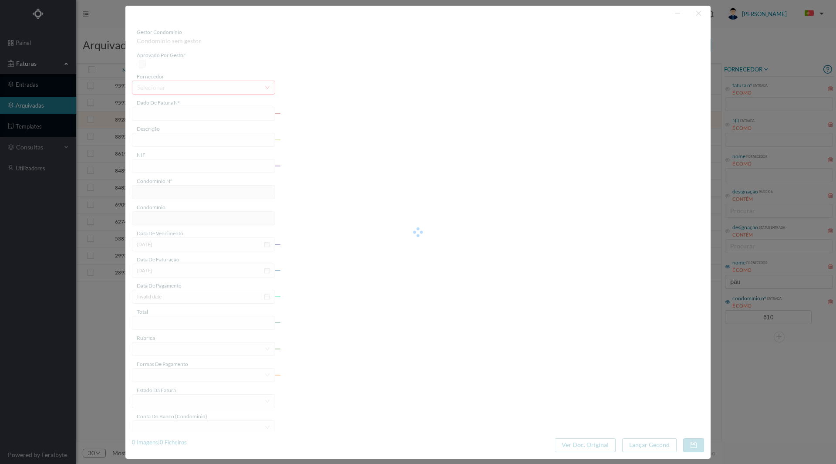
type input "[DATE]"
type input "246.00"
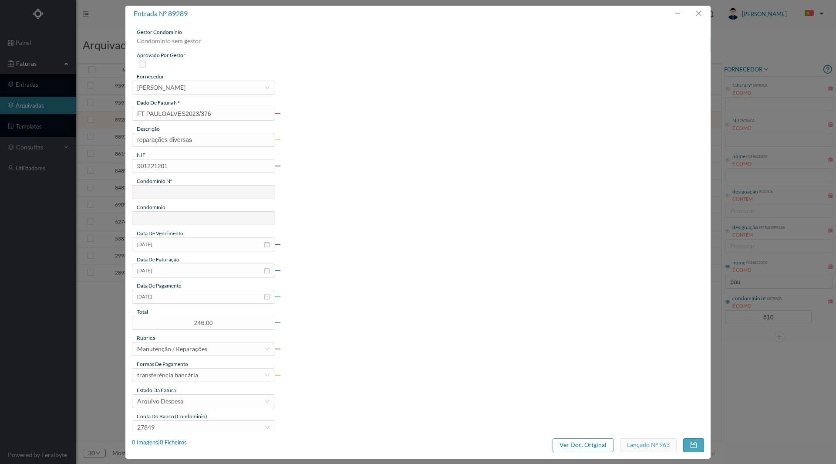
type input "610"
type input "ED. AV. [PERSON_NAME] [PERSON_NAME], 725 e [PERSON_NAME] 752"
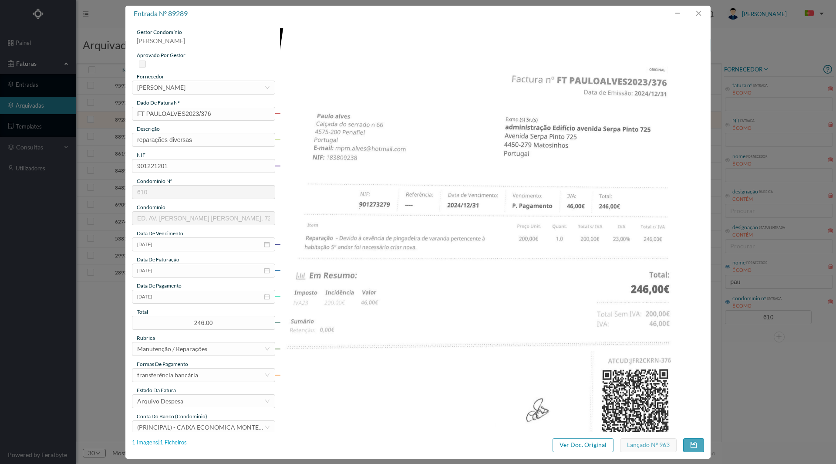
click at [174, 442] on div "1 Imagens | 1 Ficheiros" at bounding box center [159, 442] width 55 height 9
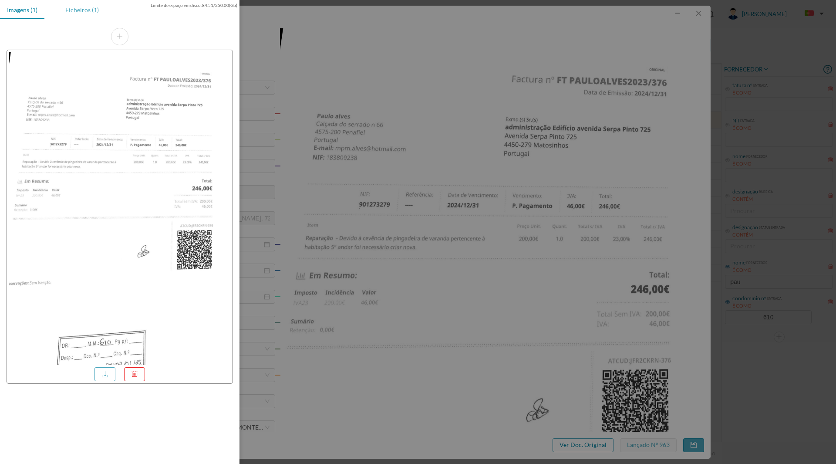
click at [83, 10] on div "Ficheiros (1)" at bounding box center [81, 10] width 47 height 20
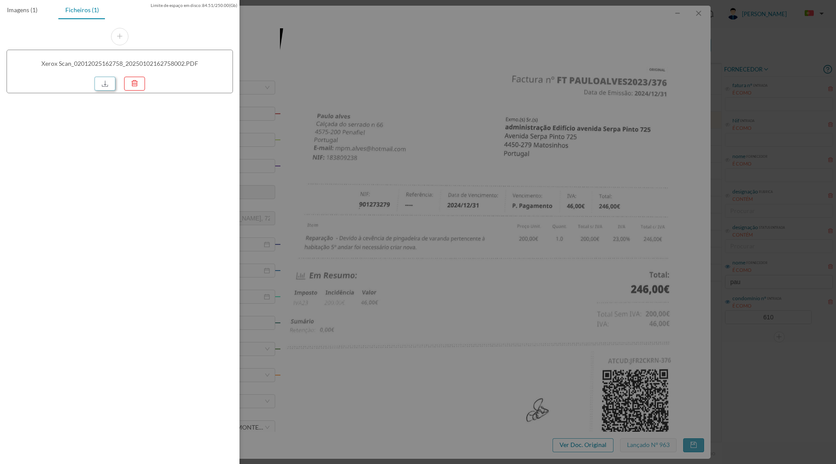
click at [97, 87] on link at bounding box center [105, 84] width 21 height 14
click at [679, 332] on div at bounding box center [418, 232] width 836 height 464
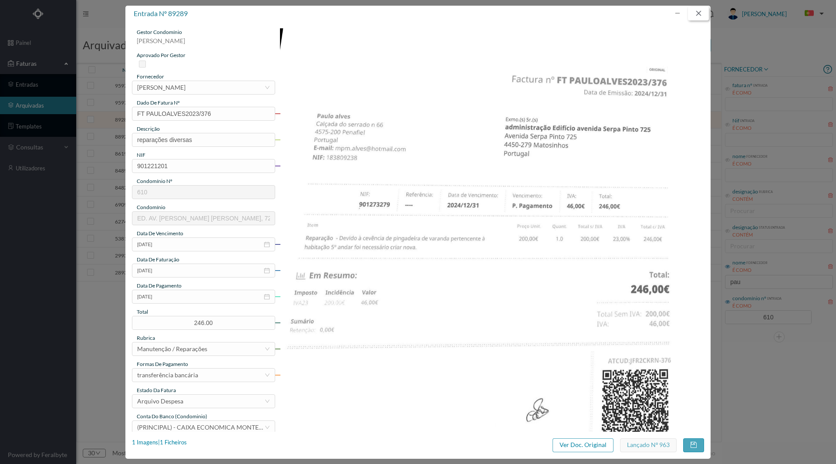
click at [701, 12] on button "button" at bounding box center [698, 14] width 21 height 14
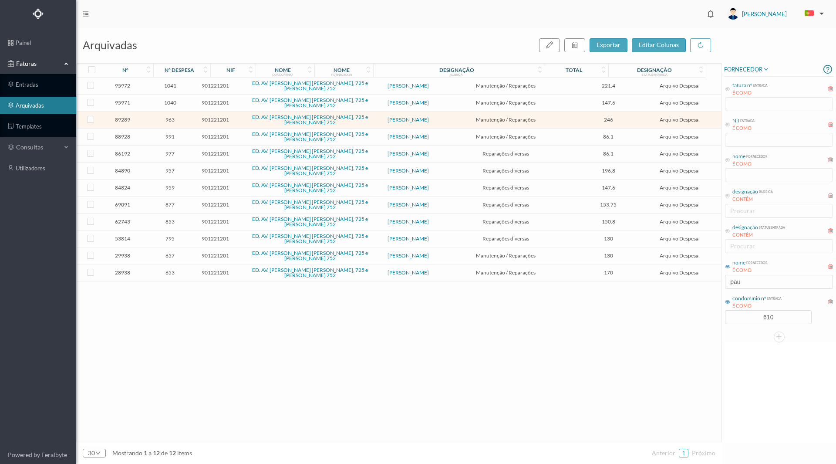
click at [702, 315] on div "95972 1041 901221201 ED. AV. [PERSON_NAME] [PERSON_NAME], 725 e [PERSON_NAME] 7…" at bounding box center [399, 260] width 645 height 364
